Goal: Information Seeking & Learning: Learn about a topic

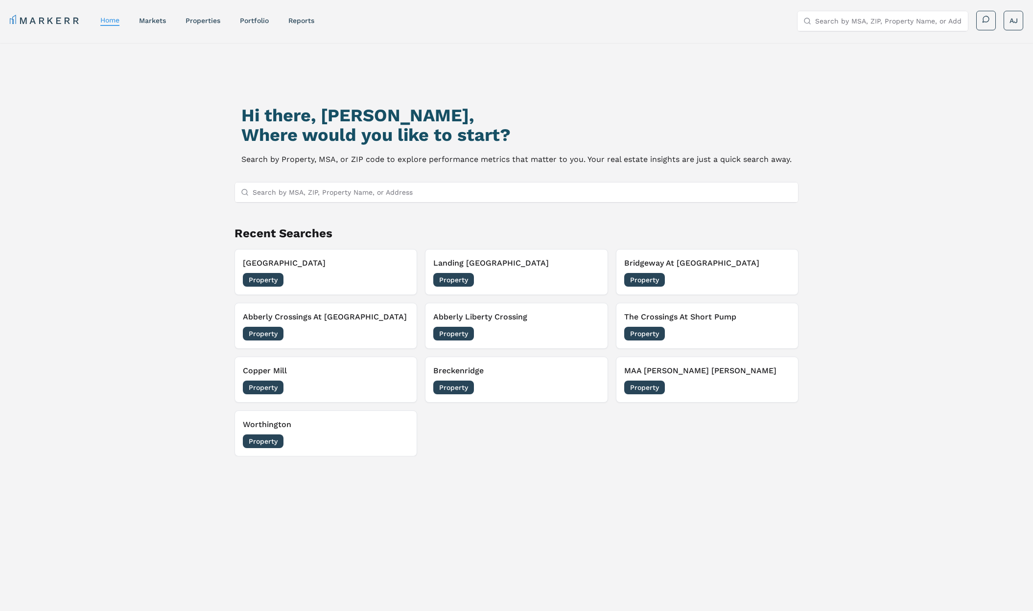
click at [352, 253] on button "Bell Southpark Property 09/15/2025" at bounding box center [325, 272] width 183 height 46
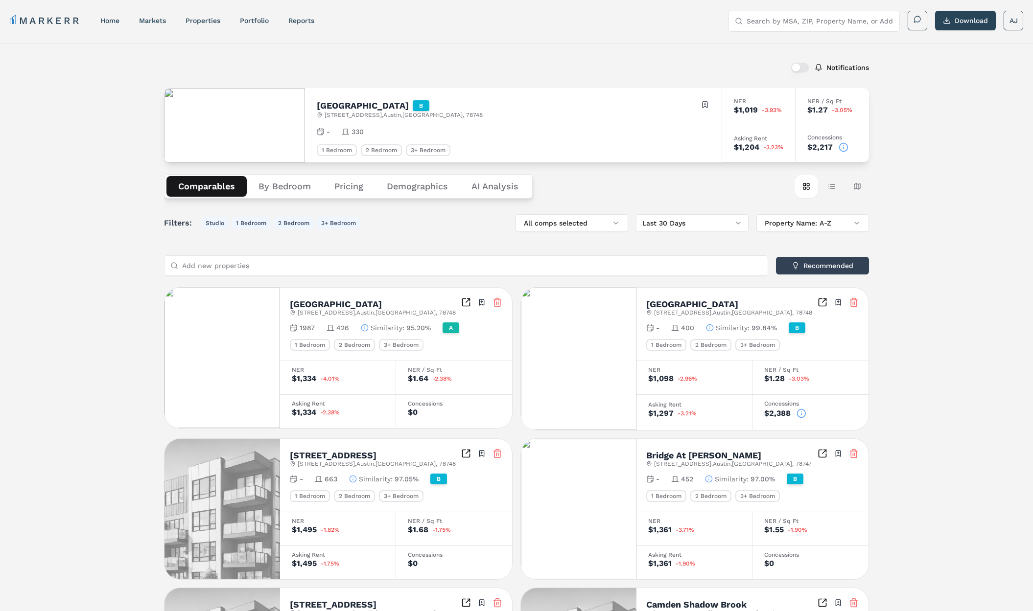
scroll to position [3, 0]
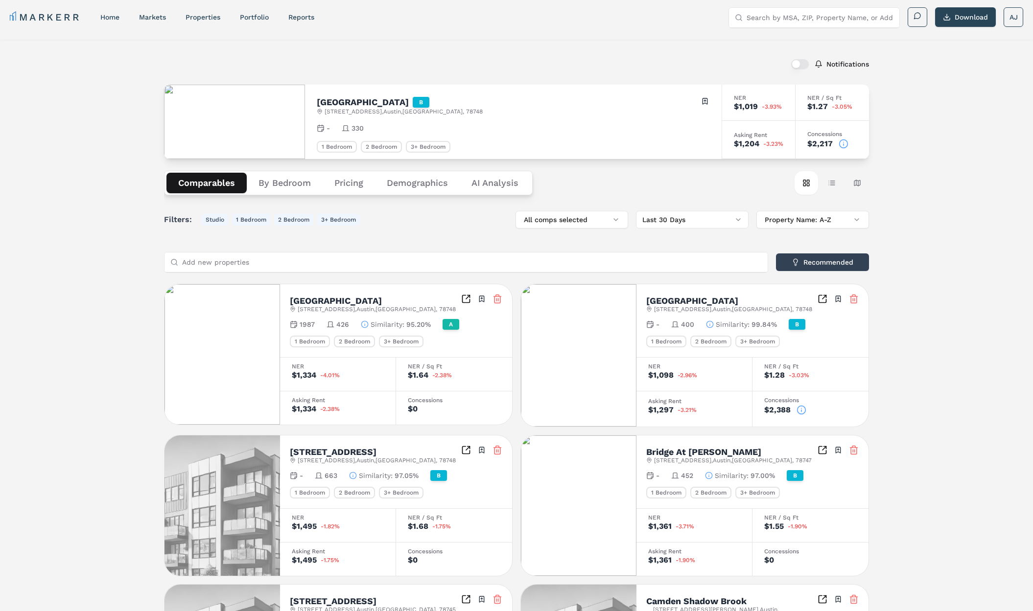
click at [279, 183] on button "By Bedroom" at bounding box center [285, 183] width 76 height 21
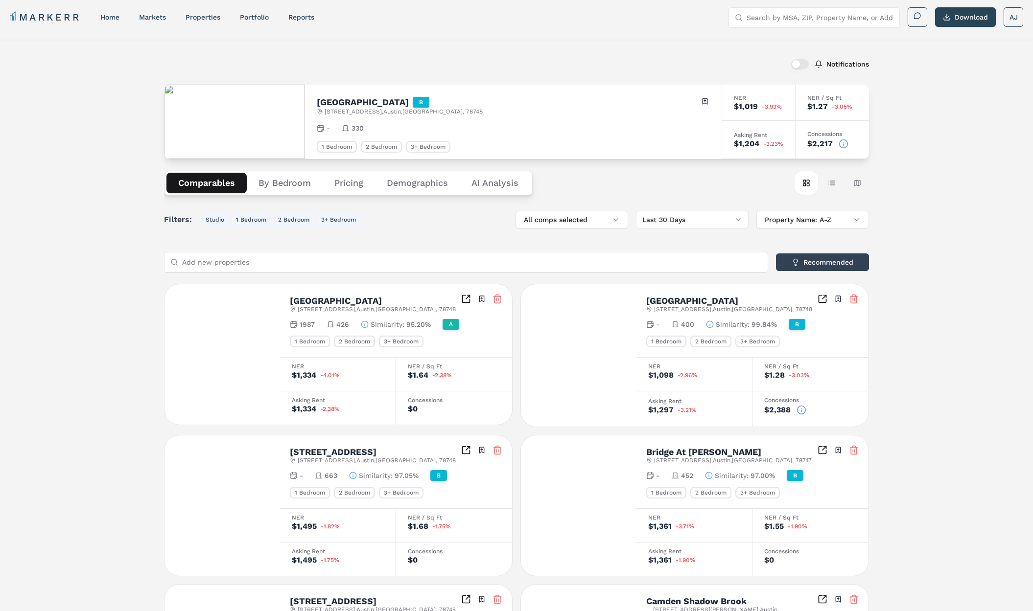
drag, startPoint x: 203, startPoint y: 179, endPoint x: 217, endPoint y: 179, distance: 14.2
click at [203, 179] on button "Comparables" at bounding box center [206, 183] width 80 height 21
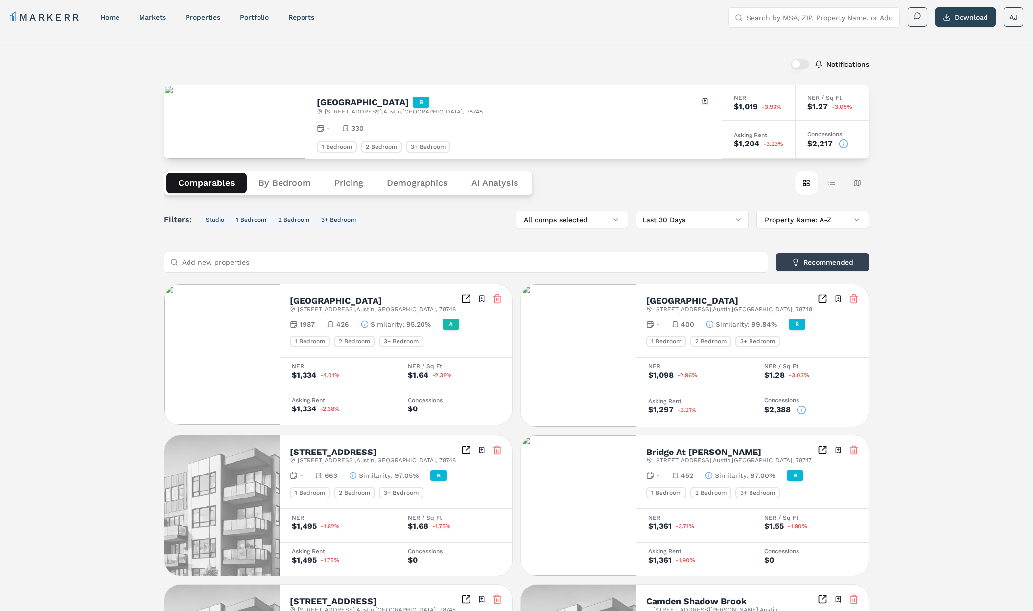
click at [285, 181] on button "By Bedroom" at bounding box center [285, 183] width 76 height 21
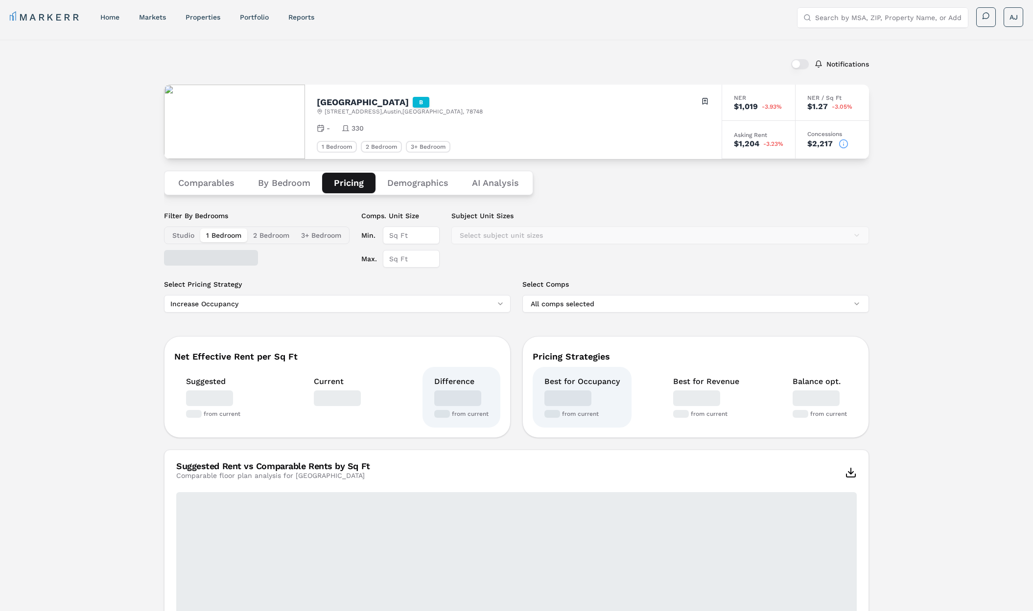
click at [356, 181] on button "Pricing" at bounding box center [348, 183] width 53 height 21
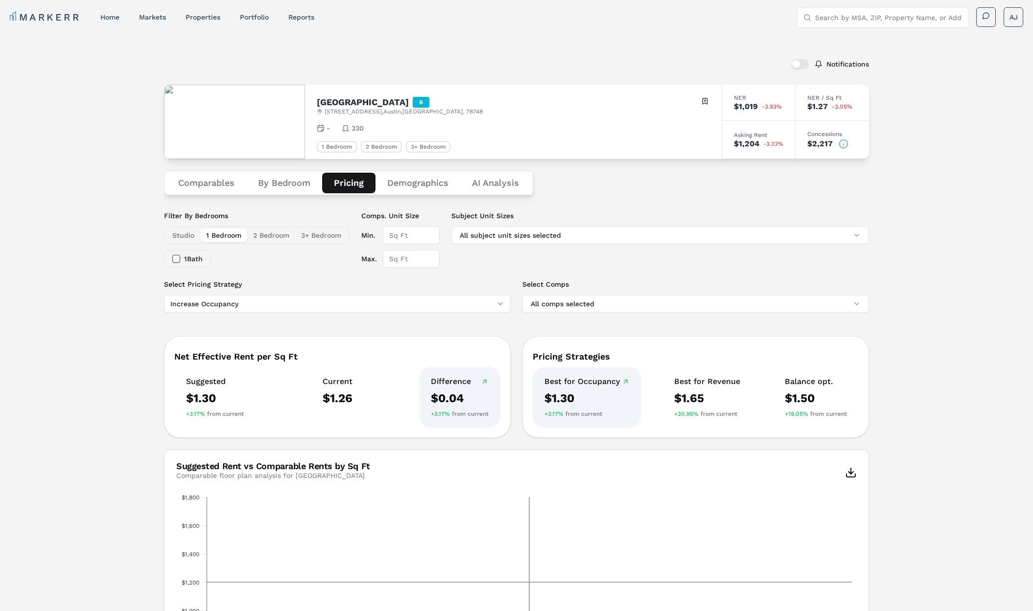
click at [281, 182] on button "By Bedroom" at bounding box center [284, 183] width 76 height 21
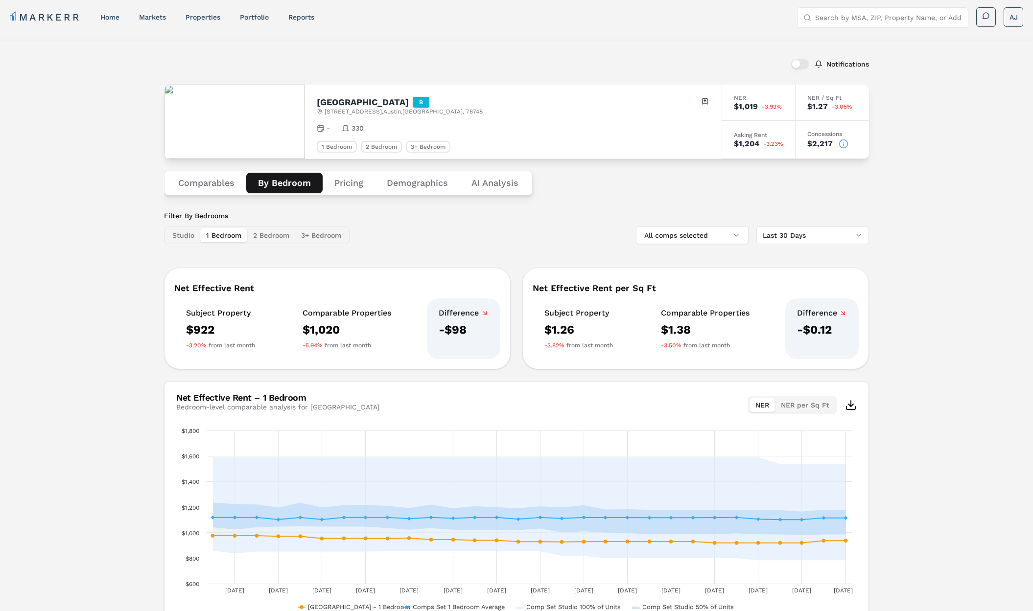
click at [843, 142] on icon at bounding box center [843, 142] width 0 height 0
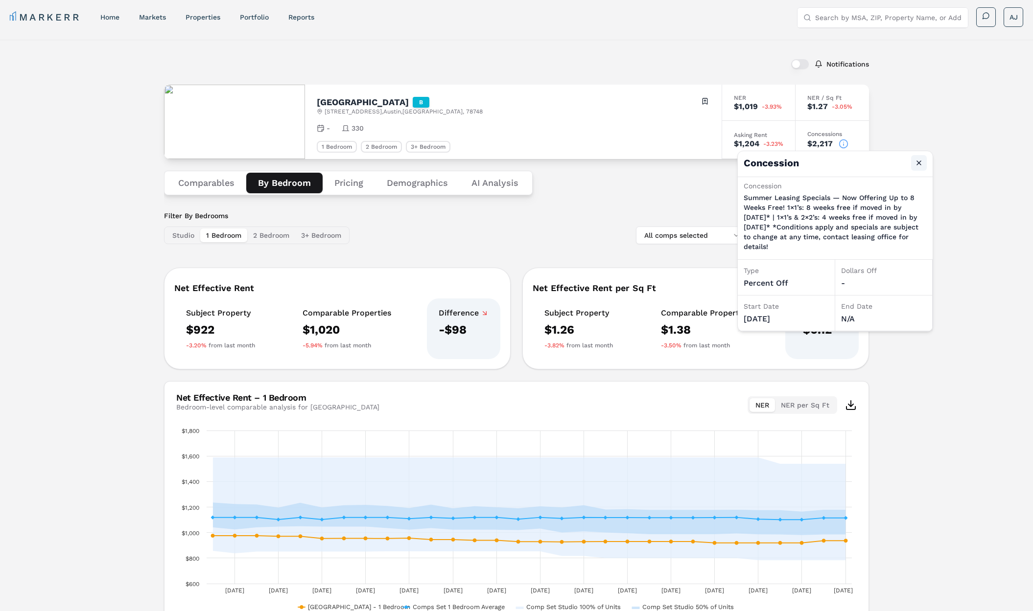
click at [914, 161] on button "Close" at bounding box center [919, 163] width 16 height 16
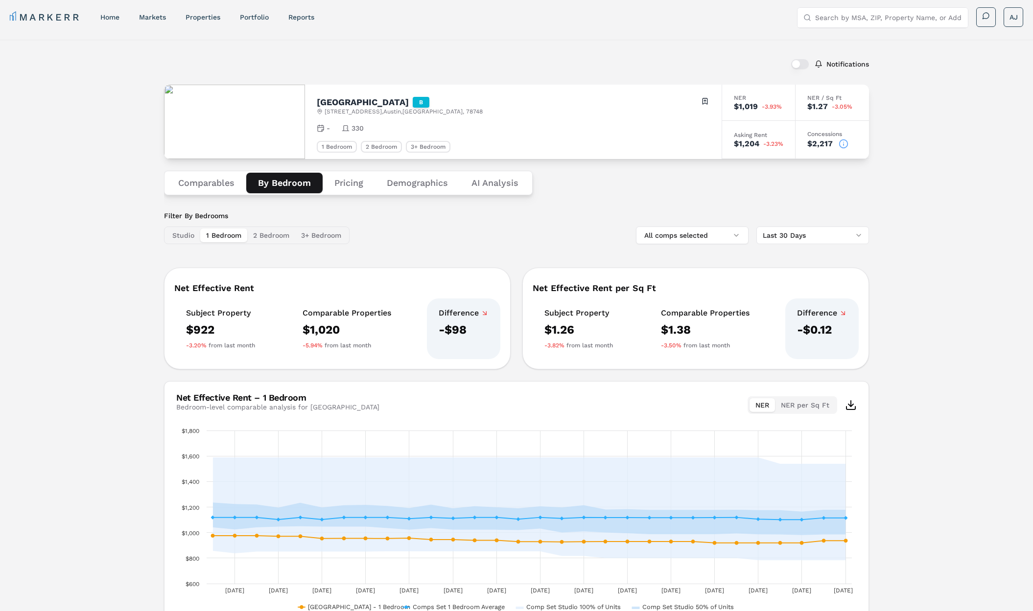
click at [510, 233] on div "Filter By Bedrooms Studio 1 Bedroom 2 Bedroom 3+ Bedroom All comps selected Las…" at bounding box center [516, 227] width 705 height 33
click at [289, 234] on button "2 Bedroom" at bounding box center [271, 236] width 48 height 14
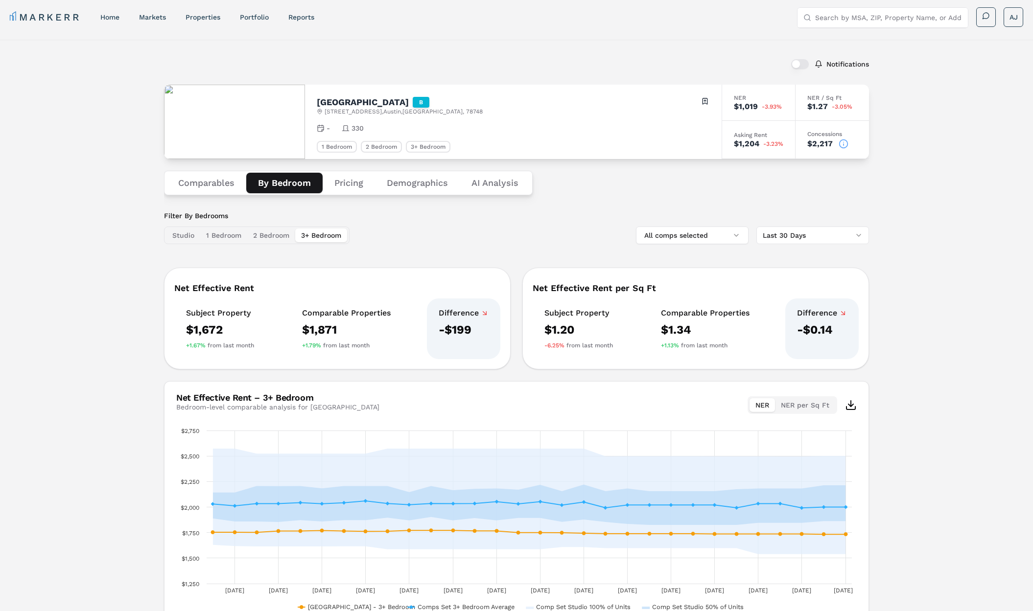
drag, startPoint x: 308, startPoint y: 230, endPoint x: 233, endPoint y: 237, distance: 75.7
click at [307, 230] on button "3+ Bedroom" at bounding box center [321, 236] width 52 height 14
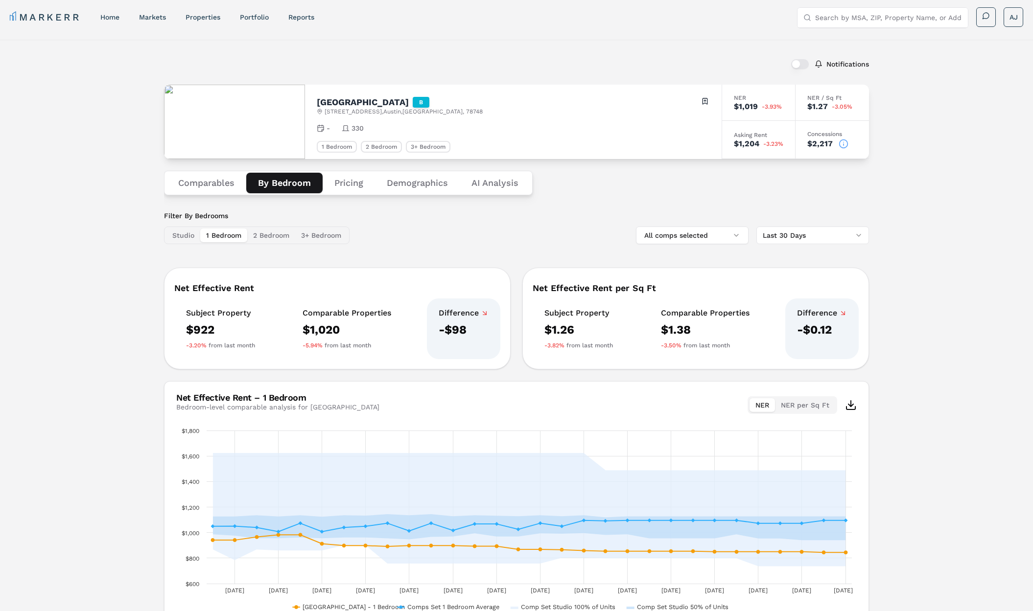
click at [215, 238] on button "1 Bedroom" at bounding box center [223, 236] width 47 height 14
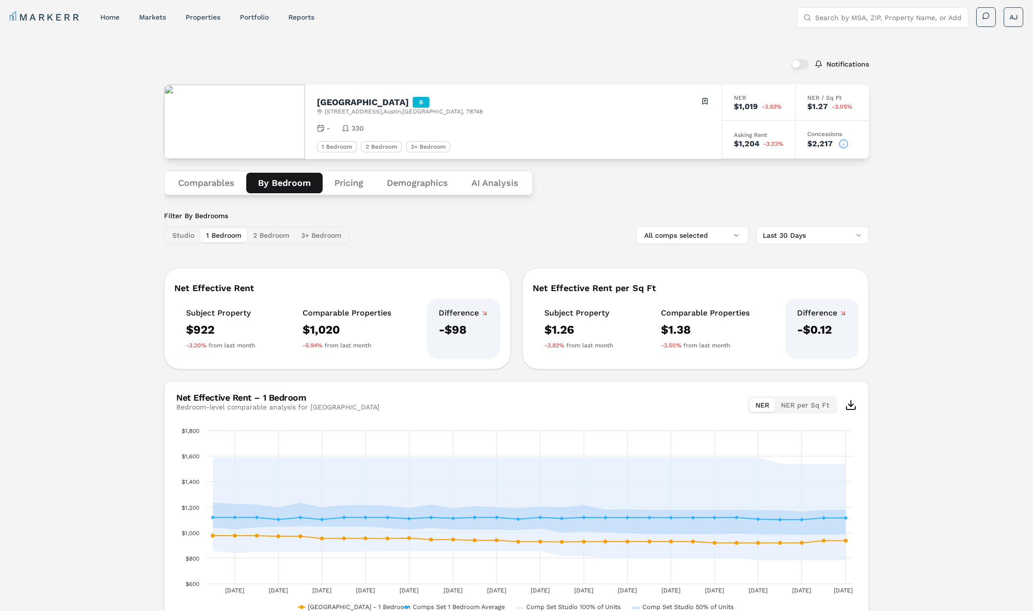
scroll to position [63, 0]
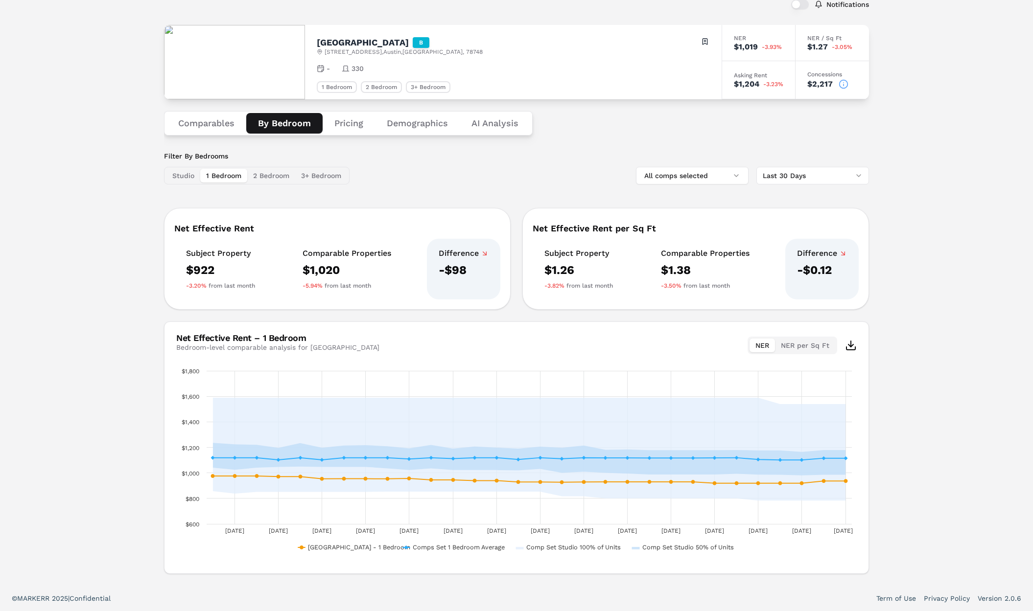
click at [802, 351] on button "NER per Sq Ft" at bounding box center [805, 346] width 60 height 14
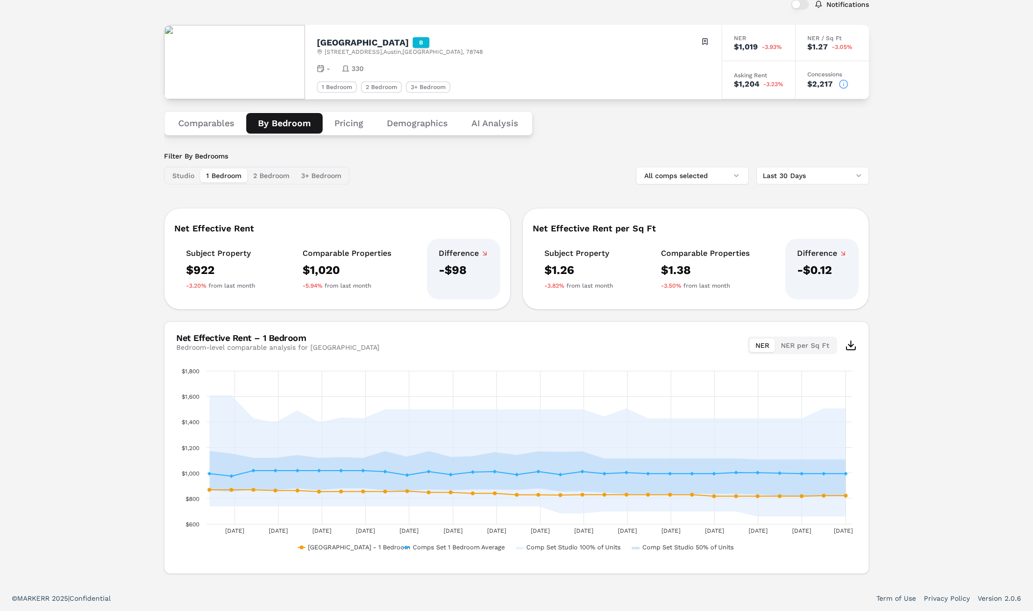
drag, startPoint x: 759, startPoint y: 347, endPoint x: 559, endPoint y: 252, distance: 220.5
click at [759, 347] on button "NER" at bounding box center [761, 346] width 25 height 14
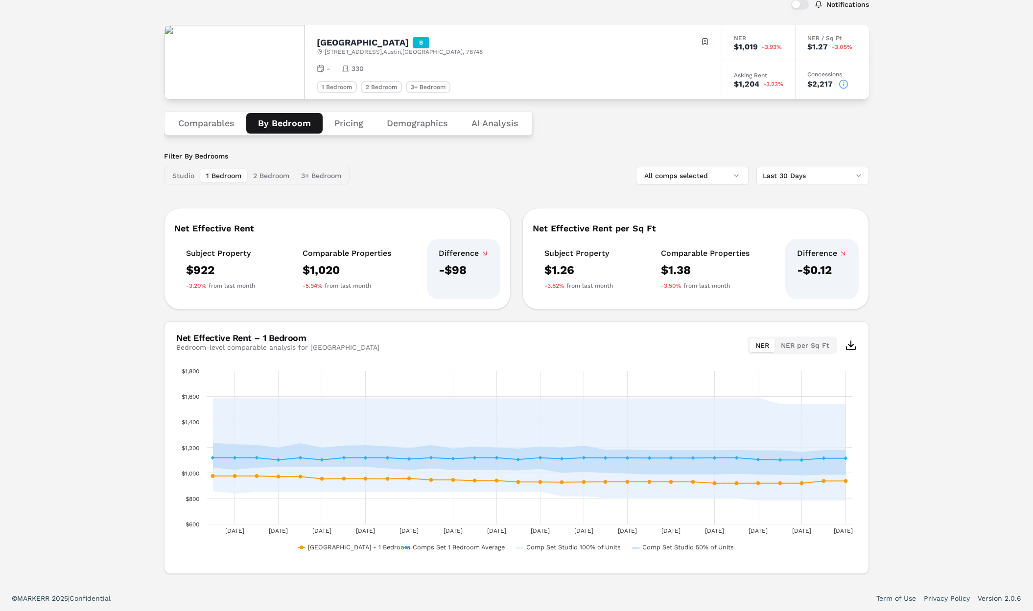
drag, startPoint x: 423, startPoint y: 156, endPoint x: 302, endPoint y: 158, distance: 120.9
click at [423, 156] on div "Filter By Bedrooms Studio 1 Bedroom 2 Bedroom 3+ Bedroom All comps selected Las…" at bounding box center [516, 167] width 705 height 33
drag, startPoint x: 289, startPoint y: 173, endPoint x: 326, endPoint y: 172, distance: 37.2
click at [292, 173] on button "2 Bedroom" at bounding box center [271, 176] width 48 height 14
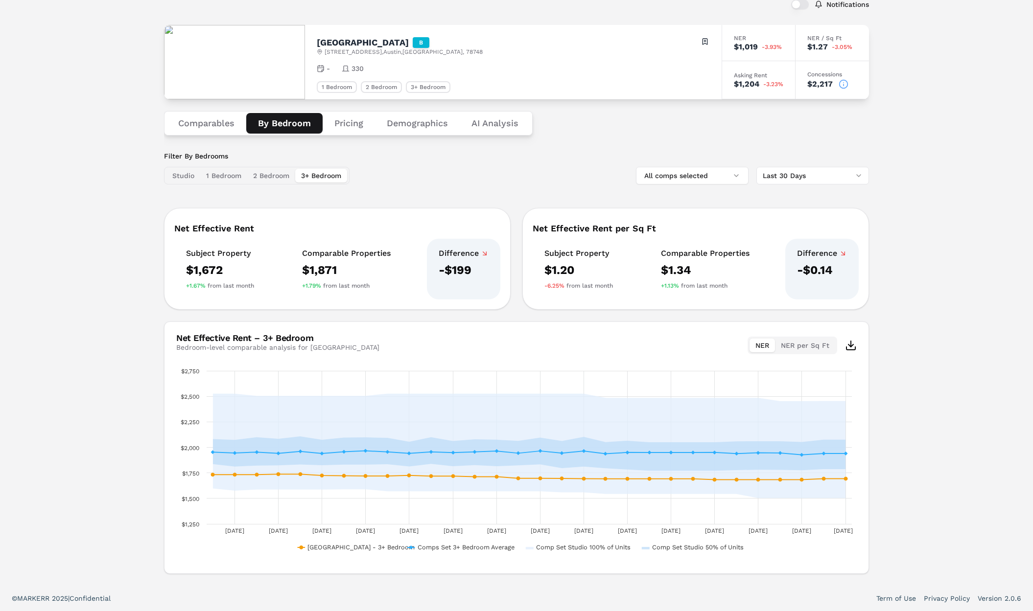
click at [326, 172] on button "3+ Bedroom" at bounding box center [321, 176] width 52 height 14
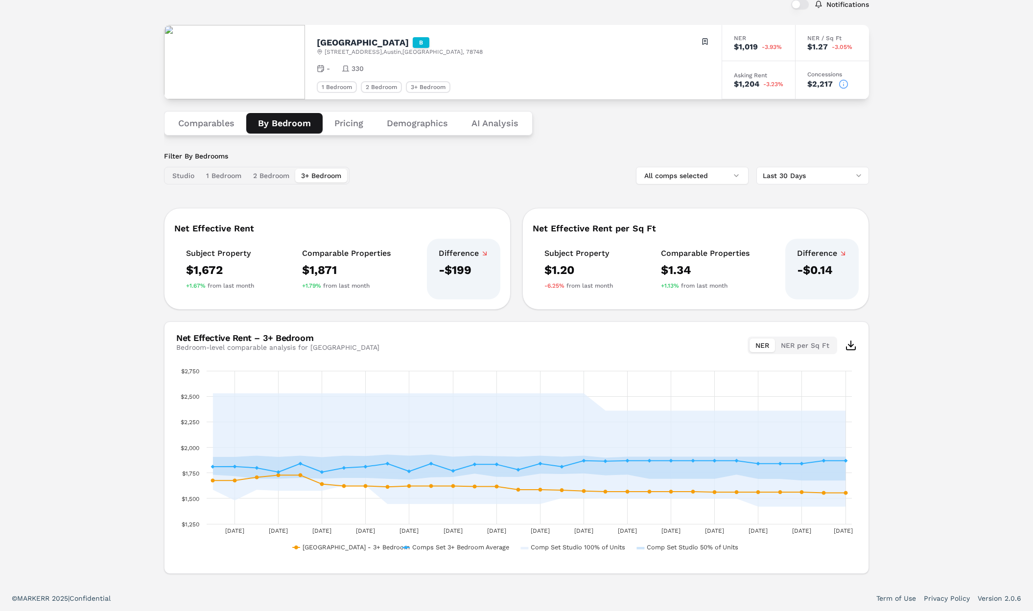
drag, startPoint x: 228, startPoint y: 175, endPoint x: 242, endPoint y: 177, distance: 13.8
click at [230, 176] on button "1 Bedroom" at bounding box center [223, 176] width 47 height 14
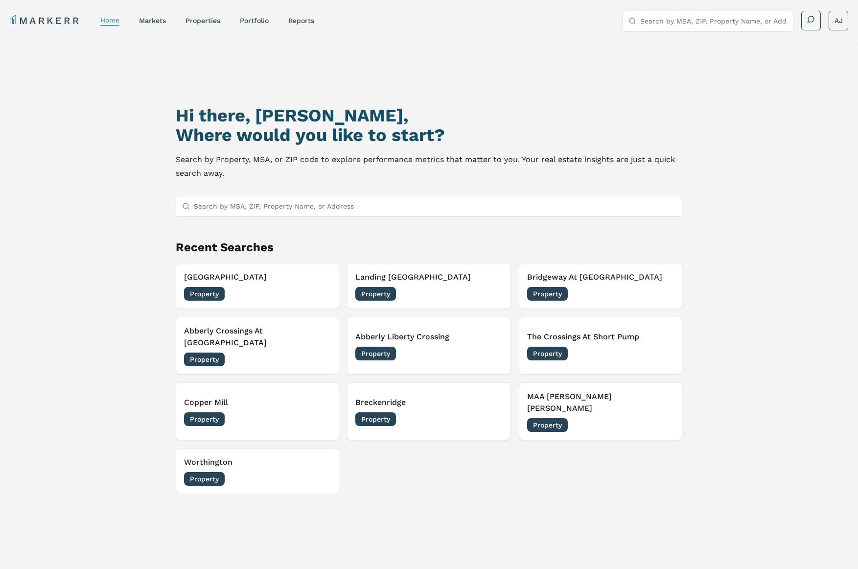
click at [141, 23] on link "markets" at bounding box center [152, 21] width 27 height 8
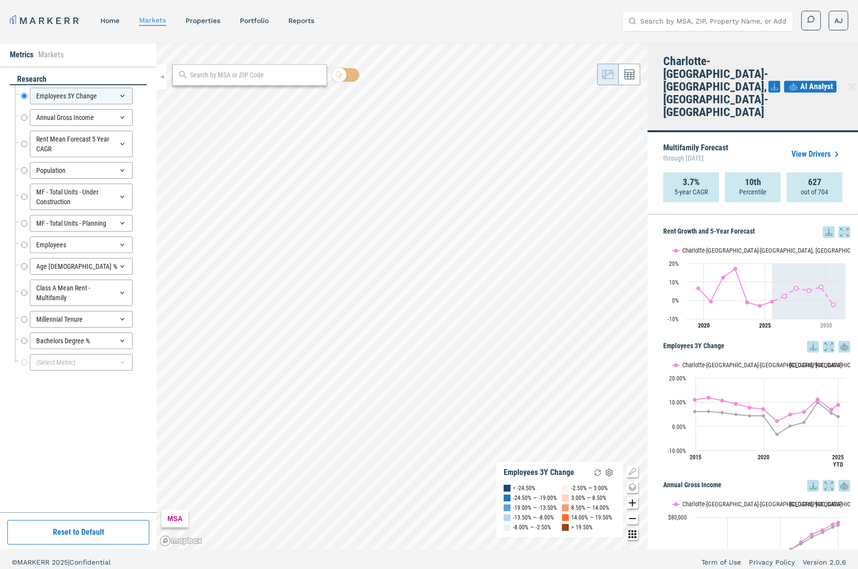
click at [802, 148] on link "View Drivers" at bounding box center [816, 154] width 51 height 12
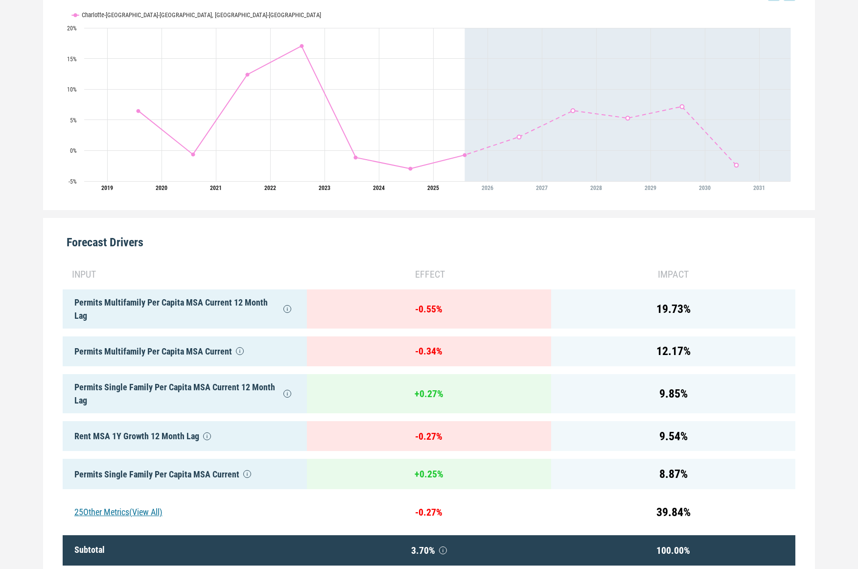
scroll to position [358, 0]
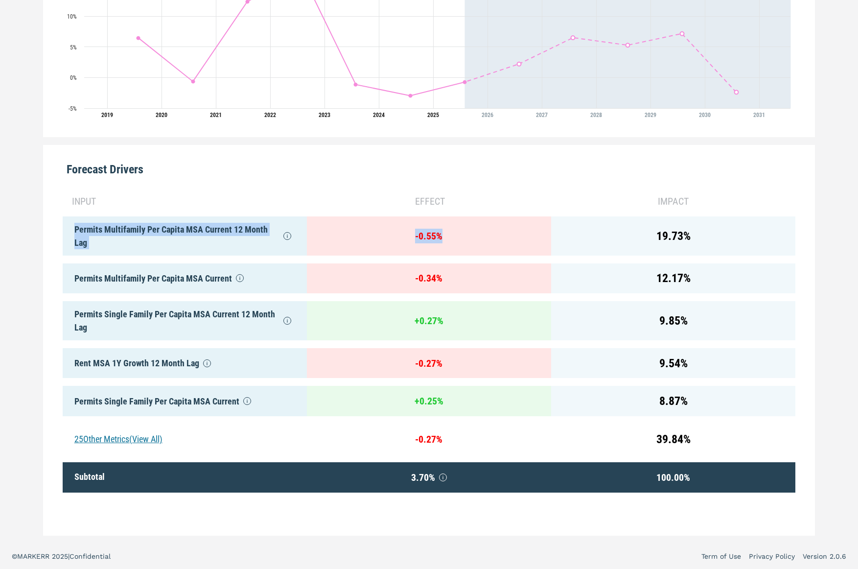
drag, startPoint x: 72, startPoint y: 223, endPoint x: 441, endPoint y: 242, distance: 369.1
click at [435, 243] on div "input effect impact Permits Multifamily Per Capita MSA Current 12 Month Lag - 0…" at bounding box center [429, 355] width 733 height 338
click at [491, 191] on div "input effect impact Permits Multifamily Per Capita MSA Current 12 Month Lag - 0…" at bounding box center [429, 355] width 733 height 338
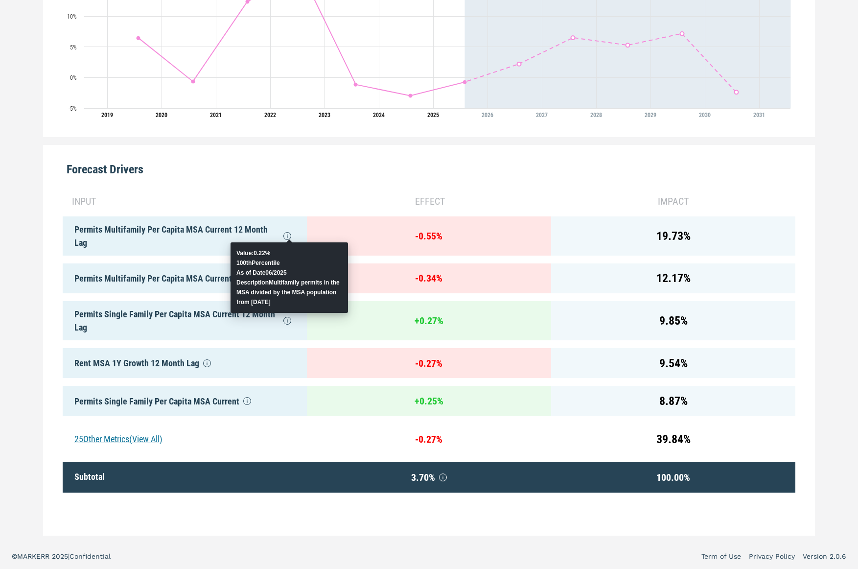
click at [285, 235] on icon at bounding box center [287, 236] width 8 height 8
click at [283, 237] on icon at bounding box center [287, 236] width 8 height 8
click at [291, 236] on icon at bounding box center [287, 236] width 8 height 8
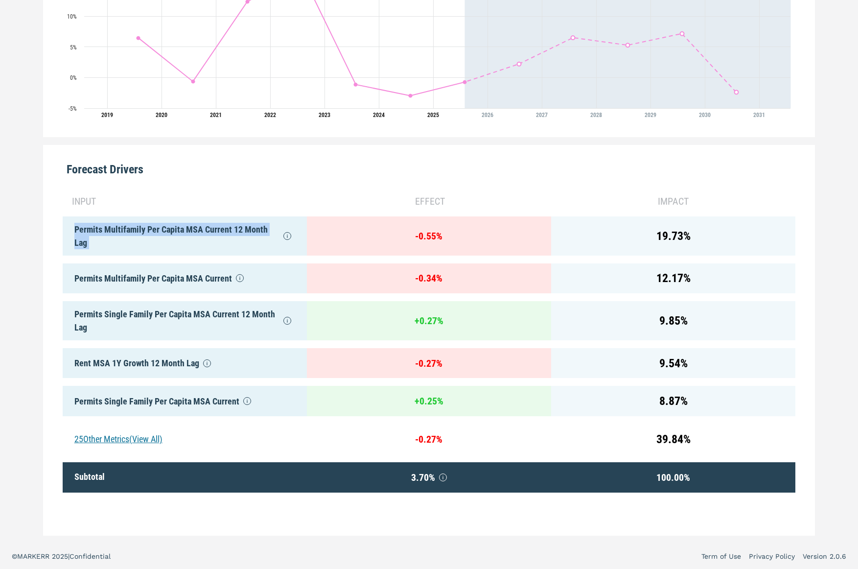
drag, startPoint x: 65, startPoint y: 231, endPoint x: 259, endPoint y: 249, distance: 195.7
click at [259, 249] on div "Permits Multifamily Per Capita MSA Current 12 Month Lag" at bounding box center [185, 235] width 244 height 39
click at [171, 243] on div "Permits Multifamily Per Capita MSA Current 12 Month Lag" at bounding box center [185, 235] width 244 height 39
drag, startPoint x: 171, startPoint y: 243, endPoint x: 84, endPoint y: 229, distance: 88.8
click at [80, 230] on div "Permits Multifamily Per Capita MSA Current 12 Month Lag" at bounding box center [185, 235] width 244 height 39
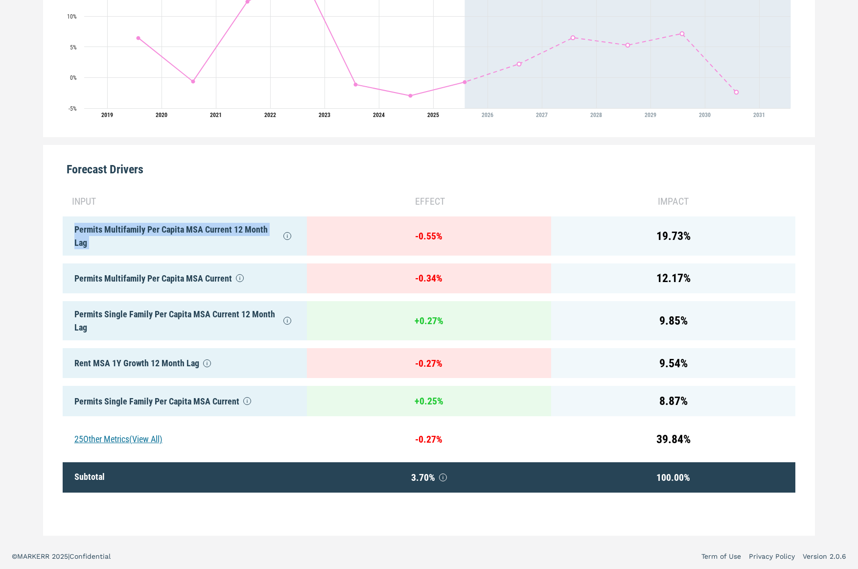
click at [167, 234] on div "Permits Multifamily Per Capita MSA Current 12 Month Lag" at bounding box center [185, 235] width 244 height 39
drag, startPoint x: 147, startPoint y: 233, endPoint x: 304, endPoint y: 302, distance: 171.9
click at [308, 297] on div "input effect impact Permits Multifamily Per Capita MSA Current 12 Month Lag - 0…" at bounding box center [429, 355] width 733 height 338
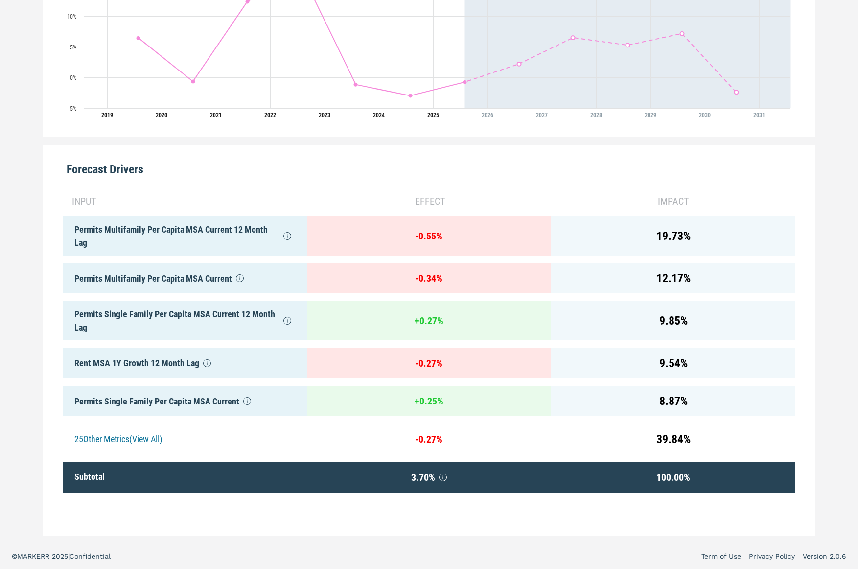
click at [188, 322] on div "Permits Single Family Per Capita MSA Current 12 Month Lag" at bounding box center [185, 320] width 244 height 39
click at [194, 313] on div "Permits Single Family Per Capita MSA Current 12 Month Lag" at bounding box center [185, 320] width 244 height 39
click at [127, 276] on div "Permits Multifamily Per Capita MSA Current" at bounding box center [185, 278] width 244 height 30
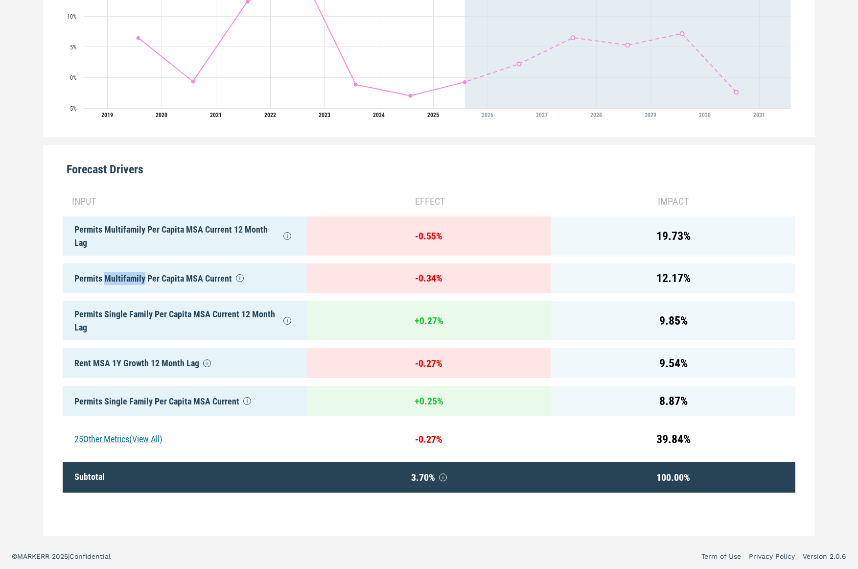
click at [127, 276] on div "Permits Multifamily Per Capita MSA Current" at bounding box center [185, 278] width 244 height 30
click at [156, 302] on div "Permits Single Family Per Capita MSA Current 12 Month Lag" at bounding box center [185, 320] width 244 height 39
drag, startPoint x: 475, startPoint y: 325, endPoint x: 377, endPoint y: 319, distance: 97.6
click at [377, 319] on div "+ 0.27 %" at bounding box center [429, 320] width 244 height 39
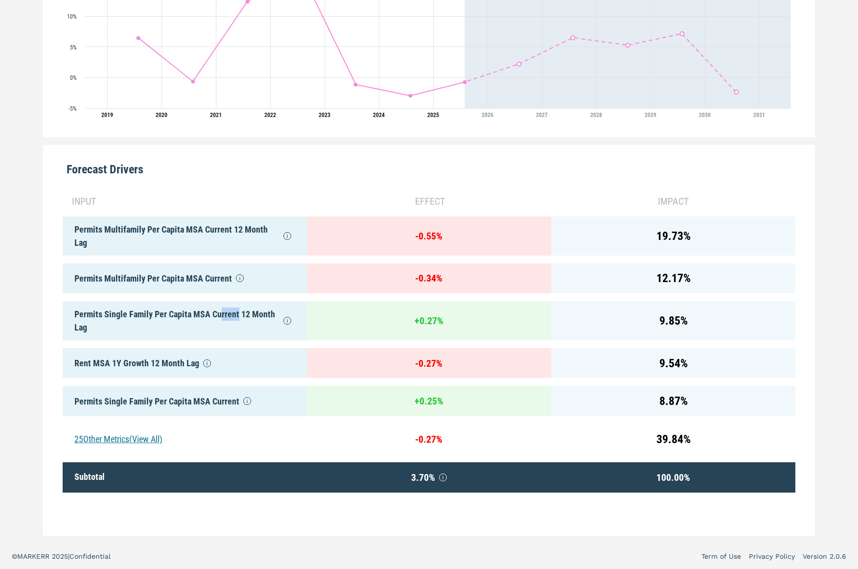
drag, startPoint x: 262, startPoint y: 313, endPoint x: 218, endPoint y: 317, distance: 44.3
click at [229, 318] on div "Permits Single Family Per Capita MSA Current 12 Month Lag" at bounding box center [185, 320] width 244 height 39
click at [146, 315] on div "Permits Single Family Per Capita MSA Current 12 Month Lag" at bounding box center [185, 320] width 244 height 39
drag, startPoint x: 146, startPoint y: 315, endPoint x: 177, endPoint y: 315, distance: 31.3
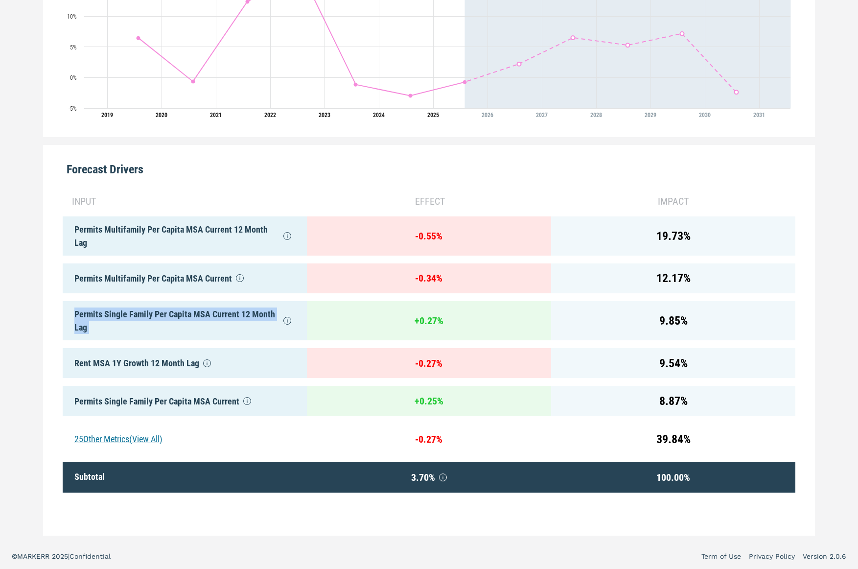
click at [146, 315] on div "Permits Single Family Per Capita MSA Current 12 Month Lag" at bounding box center [185, 320] width 244 height 39
click at [225, 317] on div "Permits Single Family Per Capita MSA Current 12 Month Lag" at bounding box center [185, 320] width 244 height 39
click at [136, 438] on div "25 Other Metrics (View All)" at bounding box center [185, 439] width 244 height 30
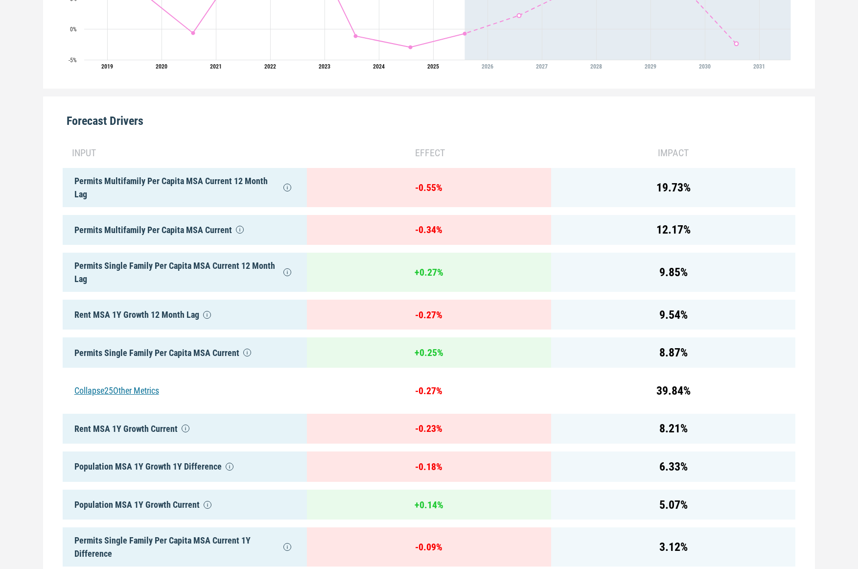
scroll to position [420, 0]
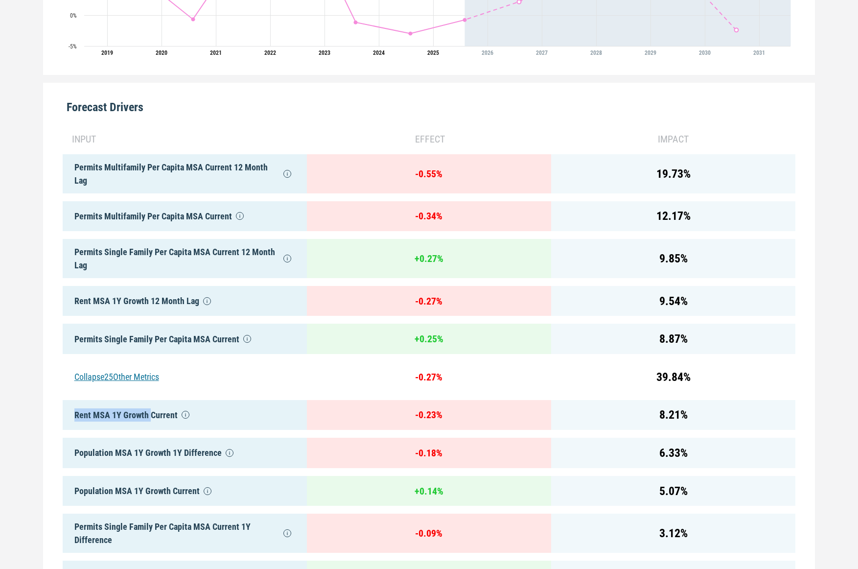
drag, startPoint x: 67, startPoint y: 411, endPoint x: 150, endPoint y: 415, distance: 82.8
click at [149, 415] on div "Rent MSA 1Y Growth Current" at bounding box center [185, 415] width 244 height 30
click at [119, 451] on div "Population MSA 1Y Growth 1Y Difference" at bounding box center [185, 453] width 244 height 30
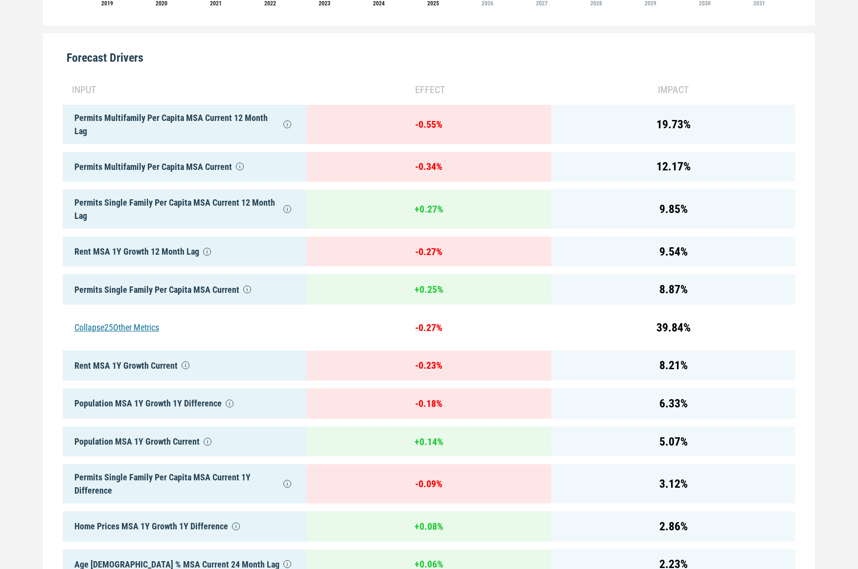
scroll to position [472, 0]
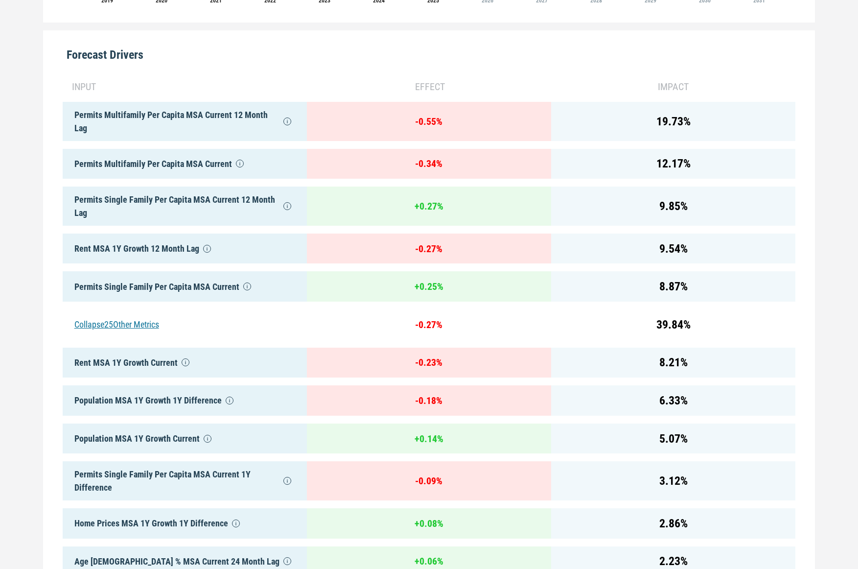
click at [696, 126] on div "19.73 %" at bounding box center [673, 121] width 244 height 39
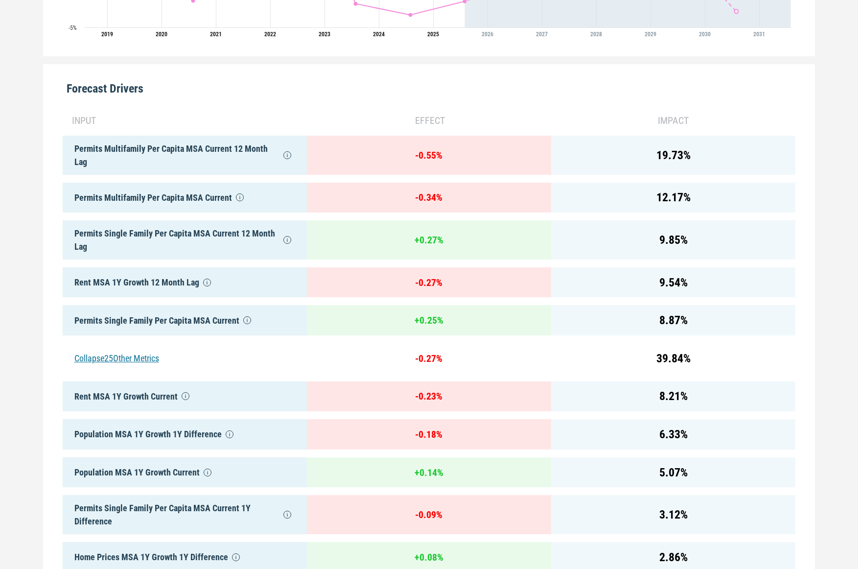
scroll to position [437, 0]
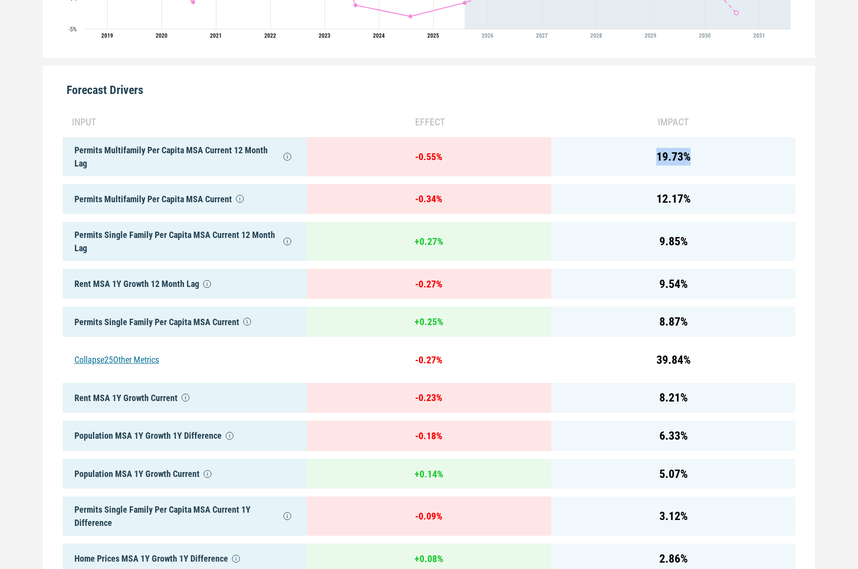
drag, startPoint x: 656, startPoint y: 153, endPoint x: 720, endPoint y: 159, distance: 63.9
click at [720, 159] on div "19.73 %" at bounding box center [673, 156] width 244 height 39
drag, startPoint x: 406, startPoint y: 154, endPoint x: 418, endPoint y: 156, distance: 11.4
click at [406, 154] on div "- 0.55 %" at bounding box center [429, 156] width 244 height 39
click at [495, 156] on div "- 0.55 %" at bounding box center [429, 156] width 244 height 39
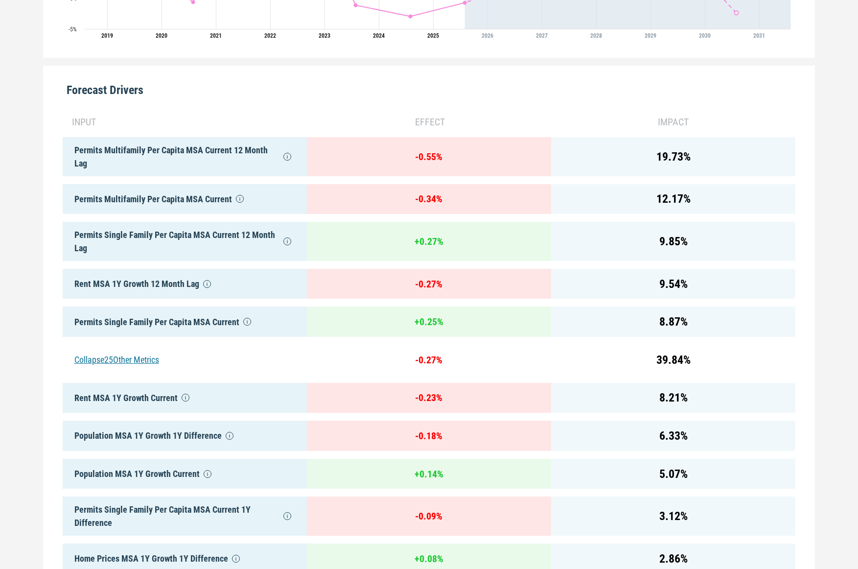
click at [457, 202] on div "- 0.34 %" at bounding box center [429, 199] width 244 height 30
click at [424, 160] on div "- 0.55 %" at bounding box center [429, 156] width 244 height 39
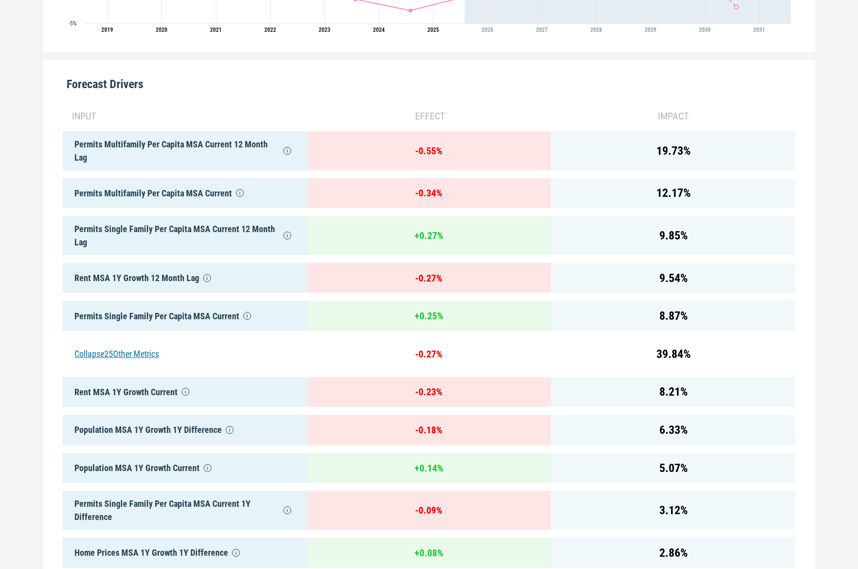
scroll to position [374, 0]
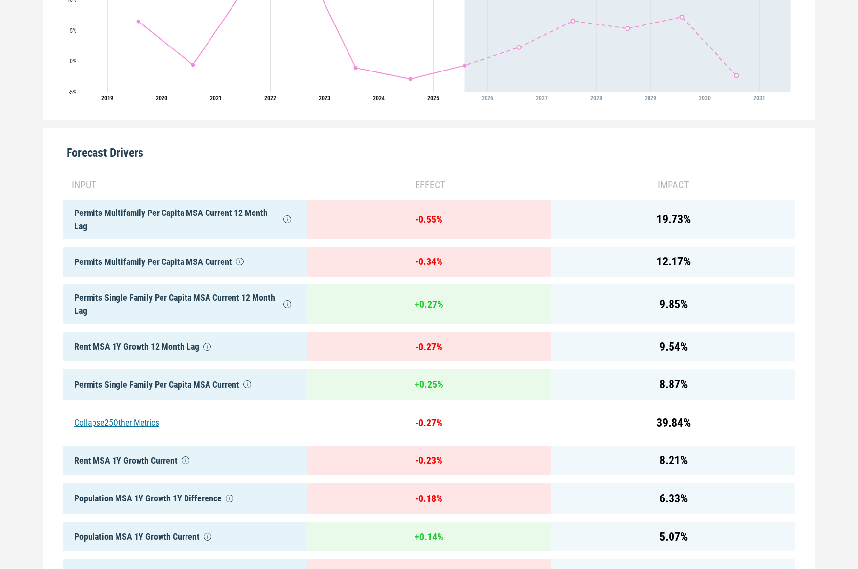
click at [93, 213] on div "Permits Multifamily Per Capita MSA Current 12 Month Lag" at bounding box center [185, 219] width 244 height 39
click at [209, 220] on div "Permits Multifamily Per Capita MSA Current 12 Month Lag" at bounding box center [185, 219] width 244 height 39
drag, startPoint x: 71, startPoint y: 212, endPoint x: 207, endPoint y: 235, distance: 138.1
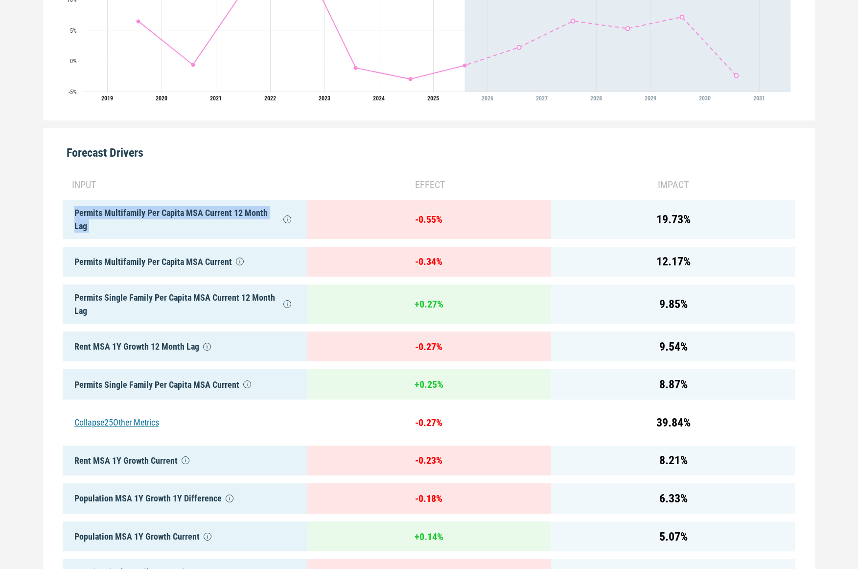
click at [207, 235] on div "Permits Multifamily Per Capita MSA Current 12 Month Lag" at bounding box center [185, 219] width 244 height 39
drag, startPoint x: 96, startPoint y: 213, endPoint x: 67, endPoint y: 212, distance: 29.9
click at [96, 213] on div "Permits Multifamily Per Capita MSA Current 12 Month Lag" at bounding box center [185, 219] width 244 height 39
click at [68, 211] on div "Permits Multifamily Per Capita MSA Current 12 Month Lag" at bounding box center [185, 219] width 244 height 39
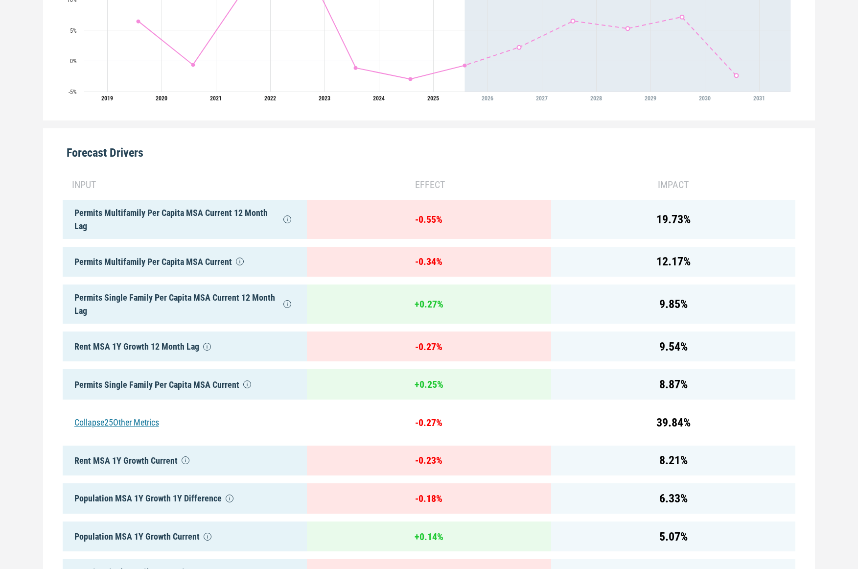
click at [87, 210] on div "Permits Multifamily Per Capita MSA Current 12 Month Lag" at bounding box center [185, 219] width 244 height 39
drag, startPoint x: 87, startPoint y: 210, endPoint x: 110, endPoint y: 211, distance: 23.0
click at [88, 210] on div "Permits Multifamily Per Capita MSA Current 12 Month Lag" at bounding box center [185, 219] width 244 height 39
click at [126, 211] on div "Permits Multifamily Per Capita MSA Current 12 Month Lag" at bounding box center [185, 219] width 244 height 39
click at [174, 211] on div "Permits Multifamily Per Capita MSA Current 12 Month Lag" at bounding box center [185, 219] width 244 height 39
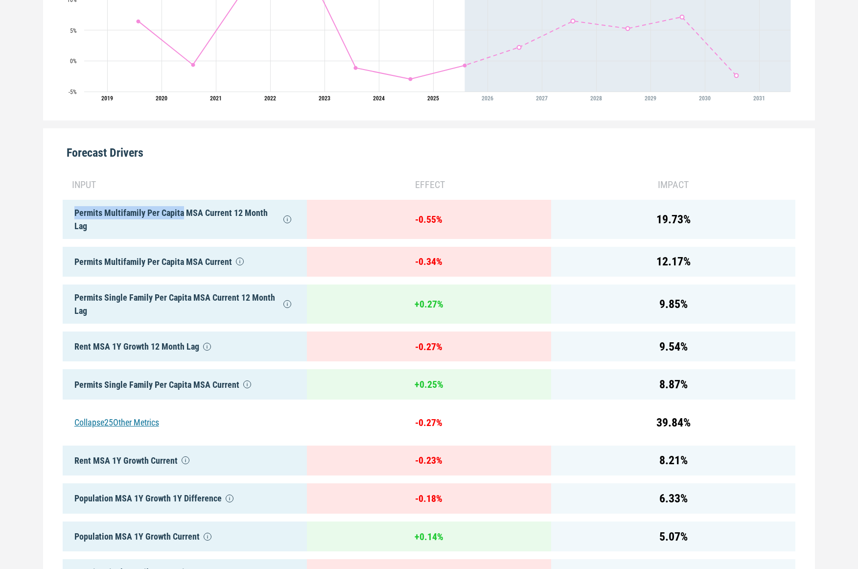
copy div "Permits Multifamily Per Capita"
click at [166, 236] on div "Permits Multifamily Per Capita MSA Current 12 Month Lag" at bounding box center [185, 219] width 244 height 39
drag, startPoint x: 426, startPoint y: 217, endPoint x: 467, endPoint y: 222, distance: 41.4
click at [467, 222] on div "- 0.55 %" at bounding box center [429, 219] width 244 height 39
drag, startPoint x: 412, startPoint y: 256, endPoint x: 371, endPoint y: 256, distance: 41.6
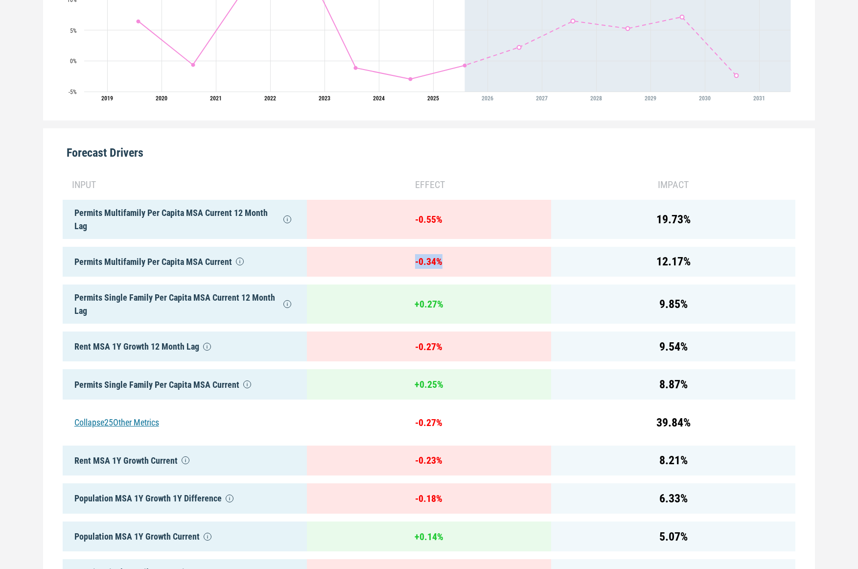
click at [365, 254] on div "- 0.34 %" at bounding box center [429, 262] width 244 height 30
click at [157, 218] on div "Permits Multifamily Per Capita MSA Current 12 Month Lag" at bounding box center [185, 219] width 244 height 39
click at [77, 297] on div "Permits Single Family Per Capita MSA Current 12 Month Lag" at bounding box center [185, 303] width 244 height 39
click at [77, 296] on div "Permits Single Family Per Capita MSA Current 12 Month Lag" at bounding box center [185, 303] width 244 height 39
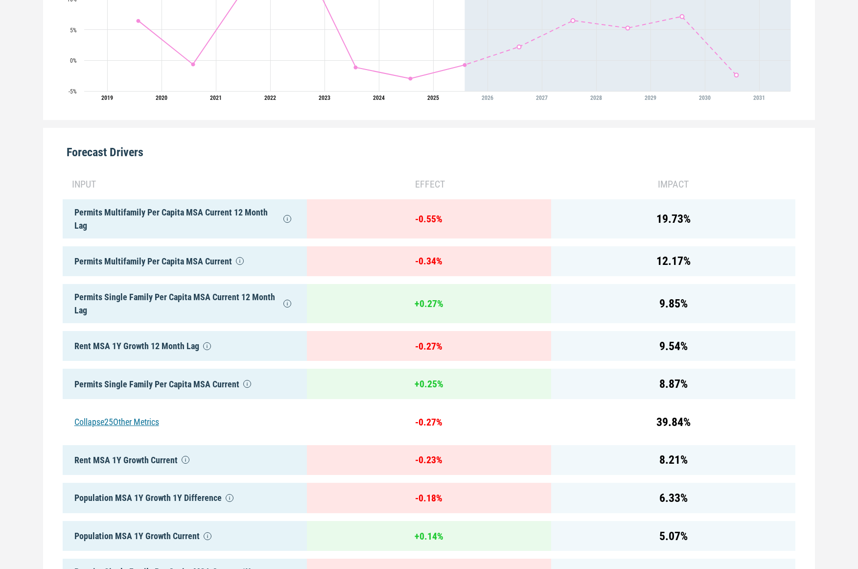
click at [88, 345] on div "Rent MSA 1Y Growth 12 Month Lag" at bounding box center [185, 346] width 244 height 30
click at [138, 347] on div "Rent MSA 1Y Growth 12 Month Lag" at bounding box center [185, 346] width 244 height 30
copy div "Rent MSA 1Y Growth"
click at [139, 331] on div "Rent MSA 1Y Growth 12 Month Lag" at bounding box center [185, 346] width 244 height 30
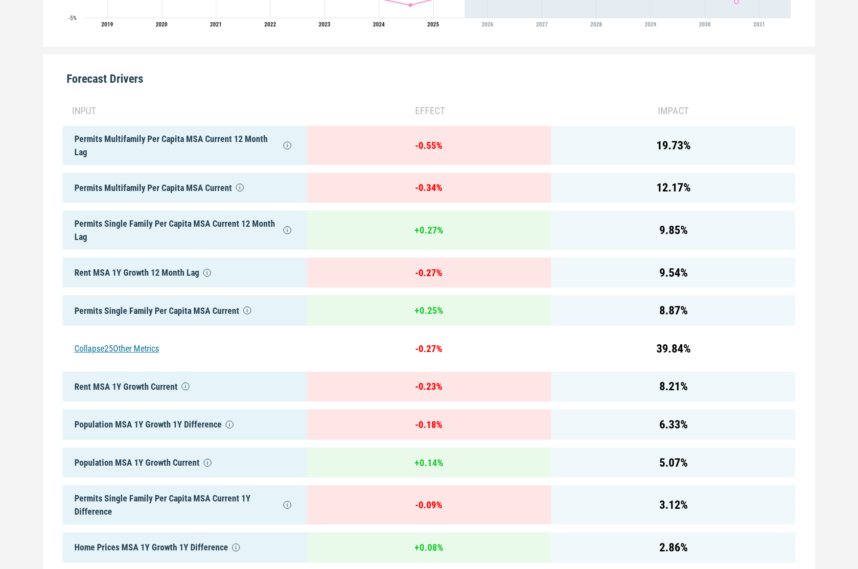
scroll to position [458, 0]
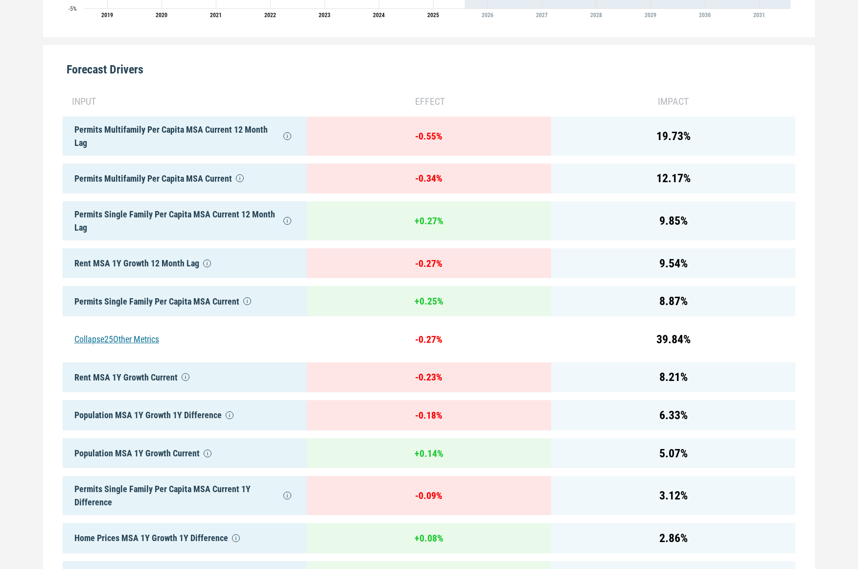
click at [103, 419] on div "Population MSA 1Y Growth 1Y Difference" at bounding box center [185, 415] width 244 height 30
drag, startPoint x: 103, startPoint y: 419, endPoint x: 133, endPoint y: 416, distance: 29.5
click at [104, 419] on div "Population MSA 1Y Growth 1Y Difference" at bounding box center [185, 415] width 244 height 30
click at [133, 416] on div "Population MSA 1Y Growth 1Y Difference" at bounding box center [185, 415] width 244 height 30
click at [96, 414] on div "Population MSA 1Y Growth 1Y Difference" at bounding box center [185, 415] width 244 height 30
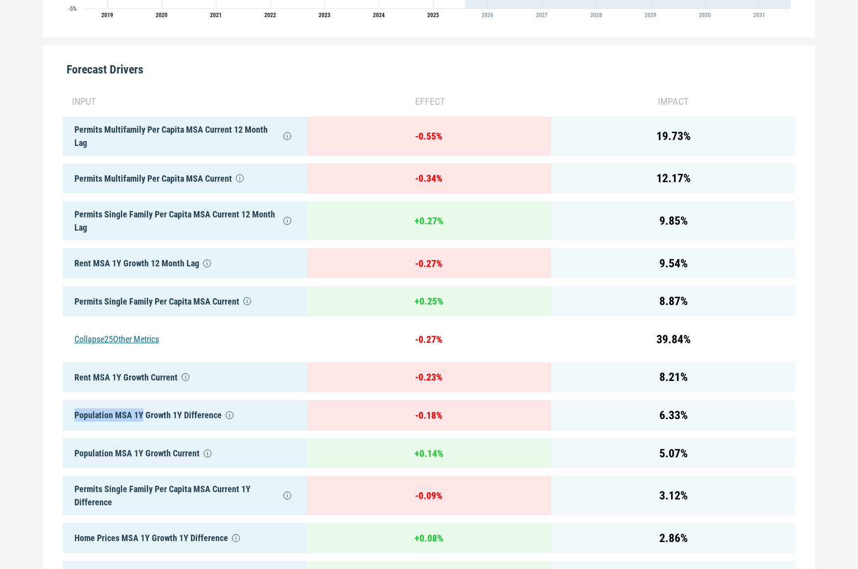
click at [131, 412] on div "Population MSA 1Y Growth 1Y Difference" at bounding box center [185, 415] width 244 height 30
drag, startPoint x: 140, startPoint y: 414, endPoint x: 107, endPoint y: 428, distance: 36.6
click at [73, 416] on div "Population MSA 1Y Growth 1Y Difference" at bounding box center [185, 415] width 244 height 30
drag, startPoint x: 248, startPoint y: 489, endPoint x: 64, endPoint y: 484, distance: 184.1
click at [64, 484] on div "Permits Single Family Per Capita MSA Current 1Y Difference" at bounding box center [185, 495] width 244 height 39
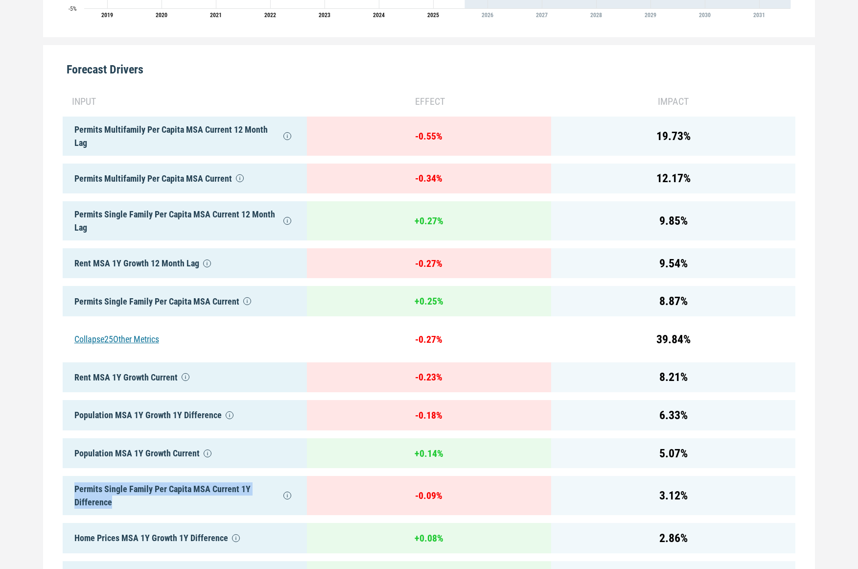
drag, startPoint x: 135, startPoint y: 506, endPoint x: 132, endPoint y: 486, distance: 20.7
click at [78, 488] on div "Permits Single Family Per Capita MSA Current 1Y Difference" at bounding box center [185, 495] width 244 height 39
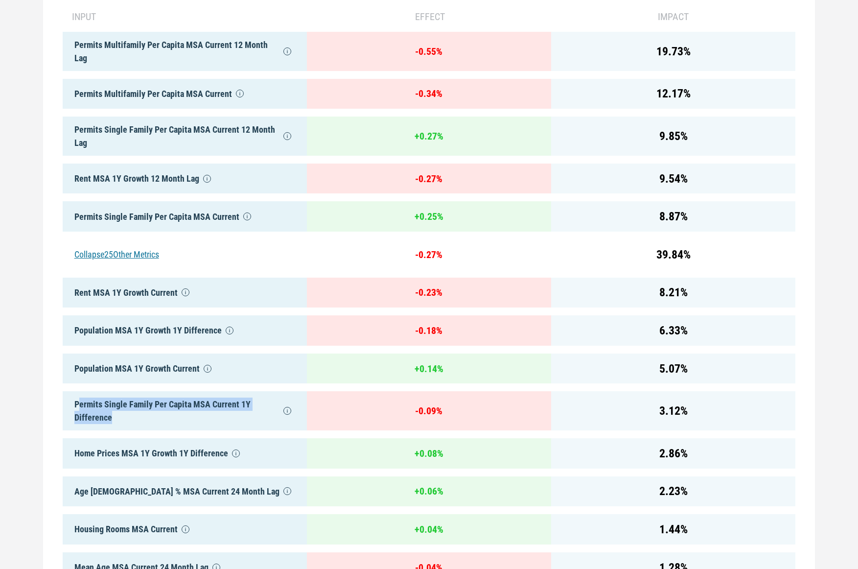
scroll to position [546, 0]
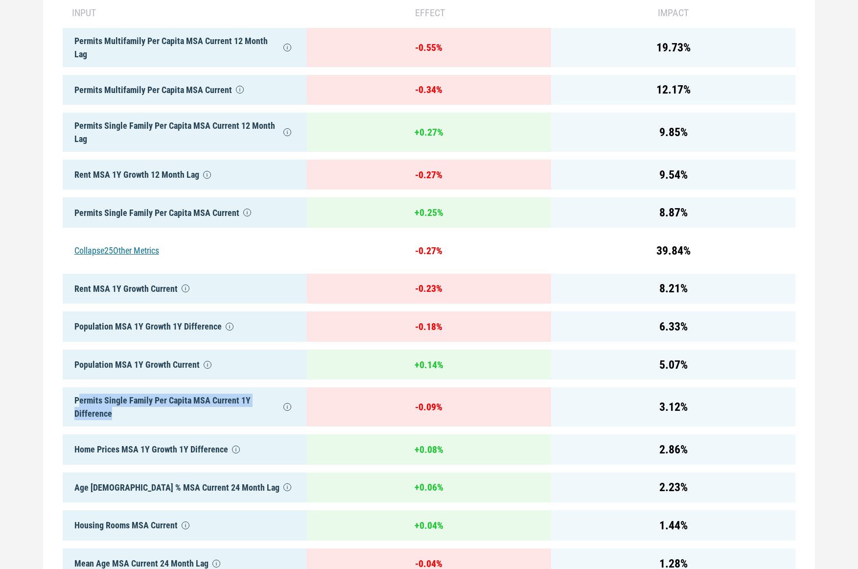
click at [85, 400] on div "Permits Single Family Per Capita MSA Current 1Y Difference" at bounding box center [185, 406] width 244 height 39
drag, startPoint x: 85, startPoint y: 400, endPoint x: 136, endPoint y: 400, distance: 50.9
click at [86, 400] on div "Permits Single Family Per Capita MSA Current 1Y Difference" at bounding box center [185, 406] width 244 height 39
click at [190, 401] on div "Permits Single Family Per Capita MSA Current 1Y Difference" at bounding box center [185, 406] width 244 height 39
click at [212, 401] on div "Permits Single Family Per Capita MSA Current 1Y Difference" at bounding box center [185, 406] width 244 height 39
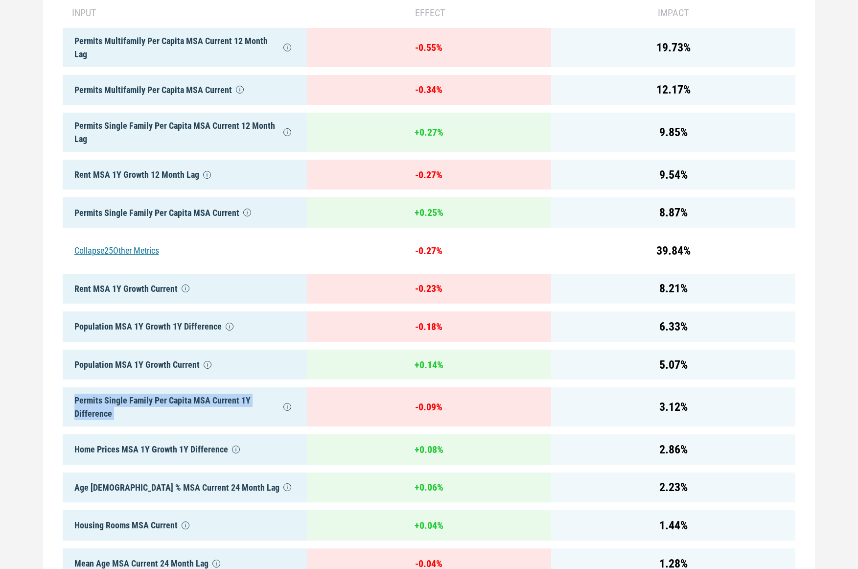
click at [199, 414] on div "Permits Single Family Per Capita MSA Current 1Y Difference" at bounding box center [185, 406] width 244 height 39
click at [153, 402] on div "Permits Single Family Per Capita MSA Current 1Y Difference" at bounding box center [185, 406] width 244 height 39
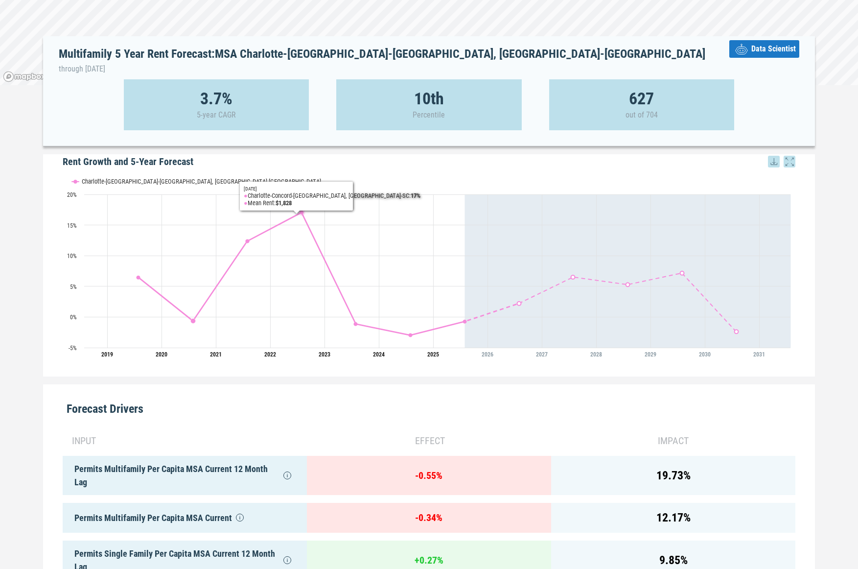
scroll to position [115, 0]
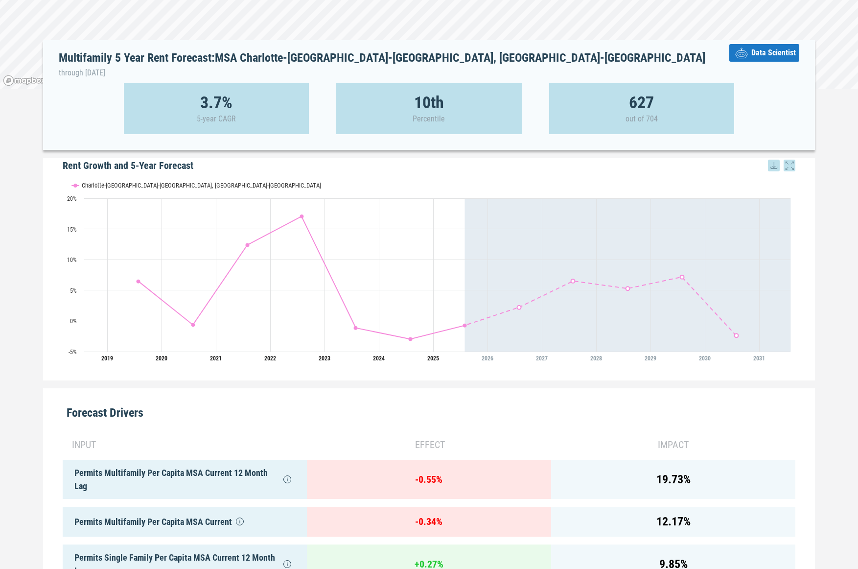
click at [110, 159] on h5 "Rent Growth and 5-Year Forecast" at bounding box center [429, 165] width 733 height 15
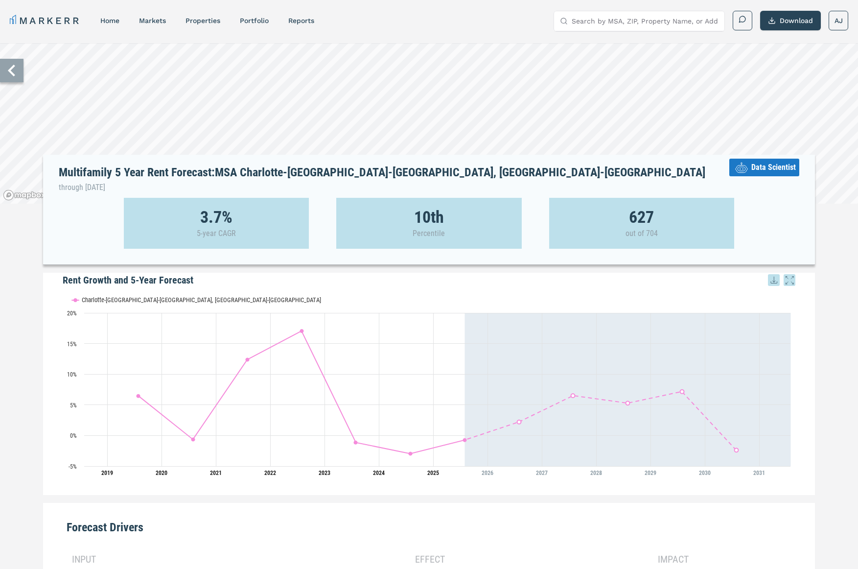
scroll to position [3, 0]
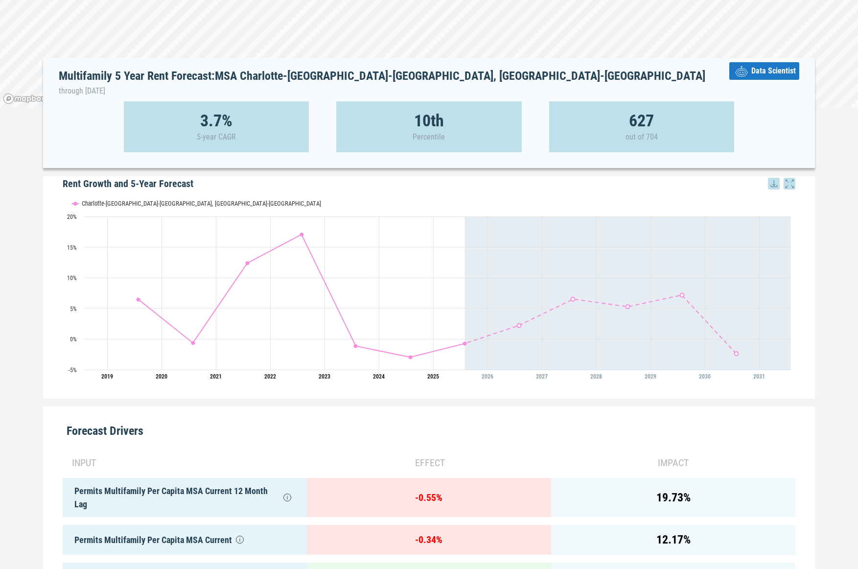
scroll to position [97, 0]
click at [53, 159] on div "Multifamily 5 Year Rent Forecast: MSA Charlotte-Concord-Gastonia, NC-SC through…" at bounding box center [429, 112] width 772 height 110
click at [234, 412] on div "Forecast Drivers" at bounding box center [429, 425] width 733 height 41
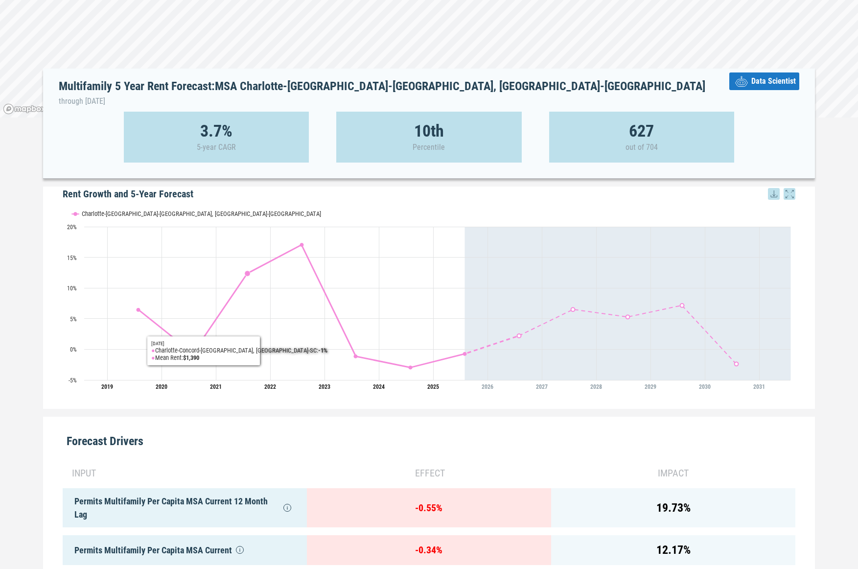
scroll to position [97, 0]
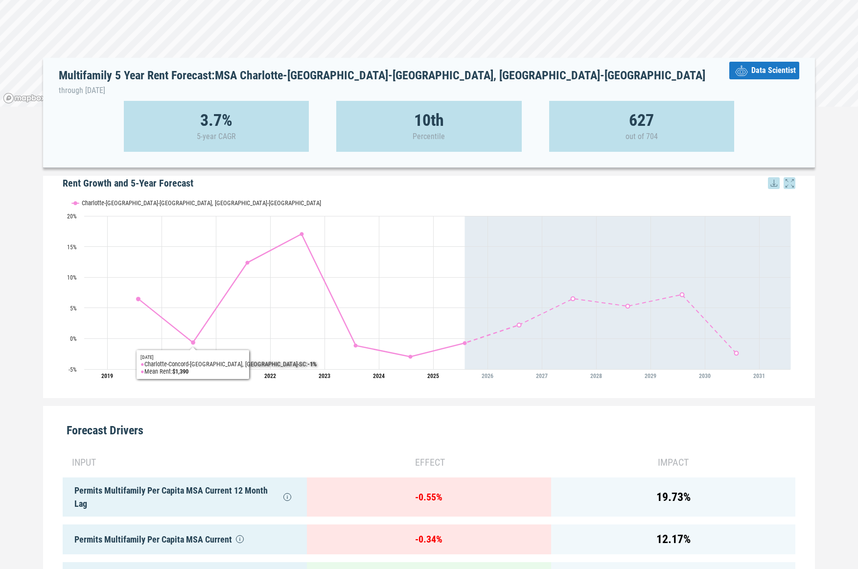
click at [426, 391] on div "Rent Growth and 5-Year Forecast Rent Growth and 5-Year Forecast Line chart with…" at bounding box center [429, 287] width 772 height 222
click at [403, 412] on div "Forecast Drivers" at bounding box center [429, 426] width 733 height 41
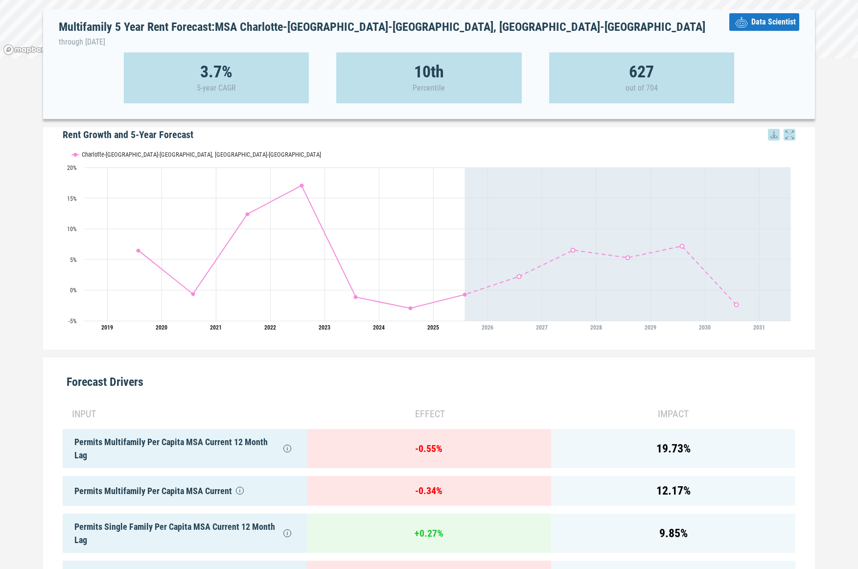
scroll to position [166, 0]
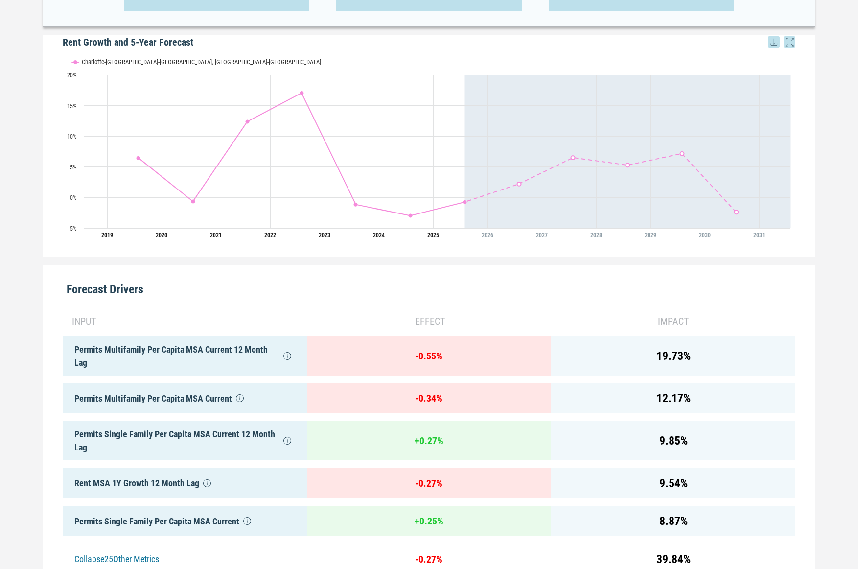
scroll to position [241, 0]
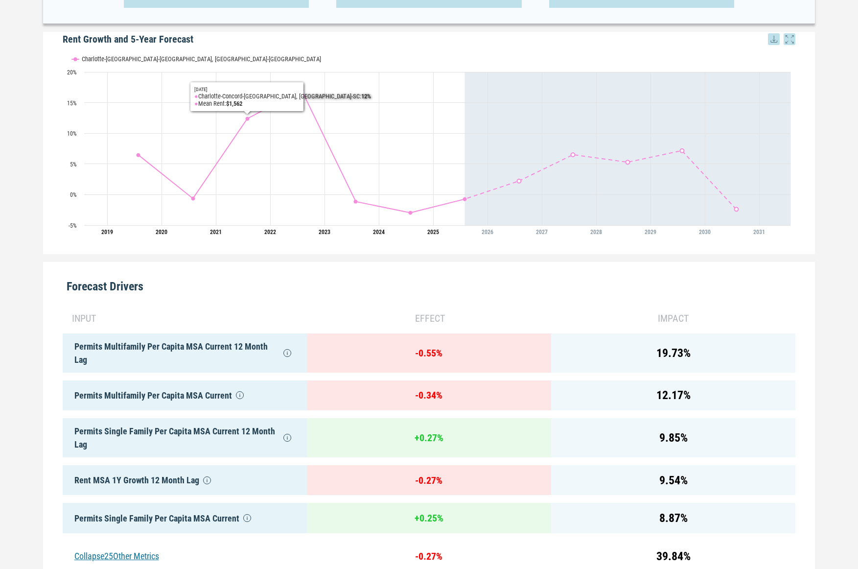
click at [291, 295] on div "Forecast Drivers" at bounding box center [429, 282] width 733 height 41
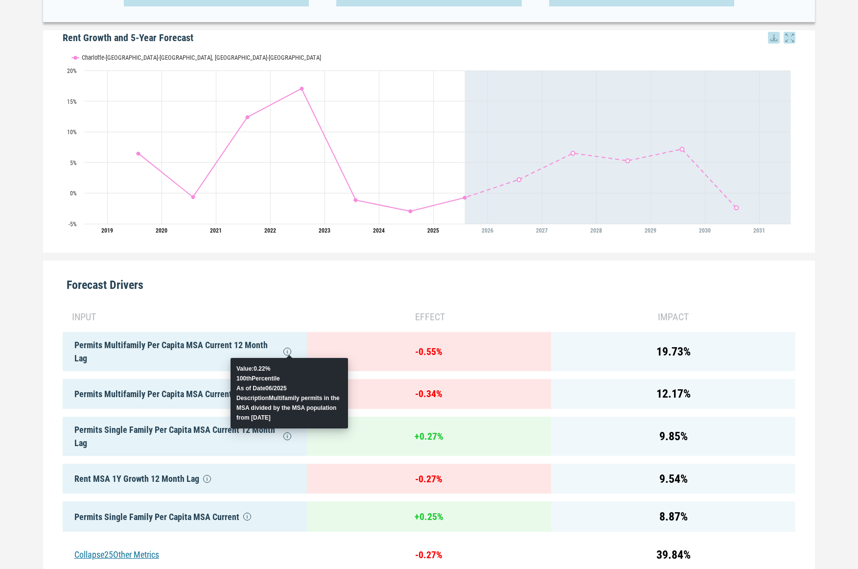
click at [291, 348] on icon at bounding box center [287, 352] width 8 height 8
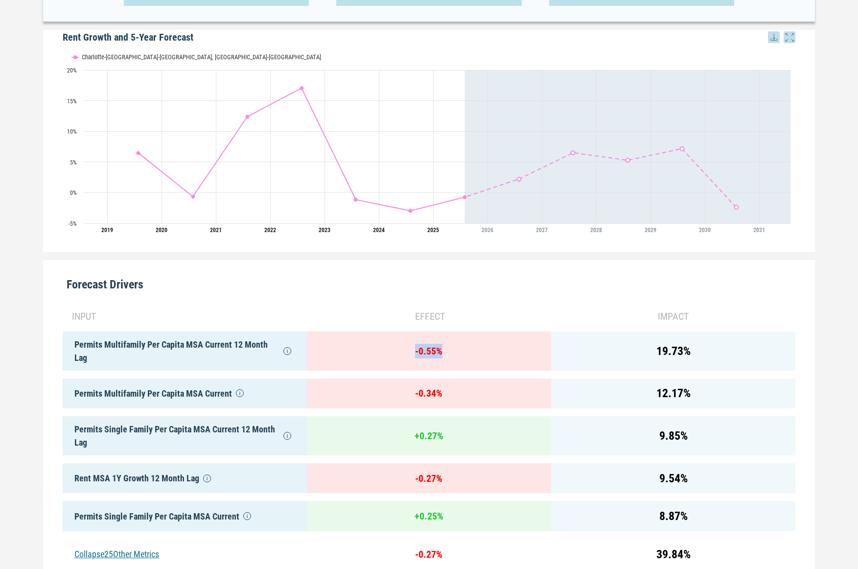
drag, startPoint x: 459, startPoint y: 351, endPoint x: 421, endPoint y: 350, distance: 37.7
click at [371, 350] on div "- 0.55 %" at bounding box center [429, 350] width 244 height 39
click at [696, 362] on div "19.73 %" at bounding box center [673, 350] width 244 height 39
drag, startPoint x: 703, startPoint y: 358, endPoint x: 490, endPoint y: 359, distance: 213.4
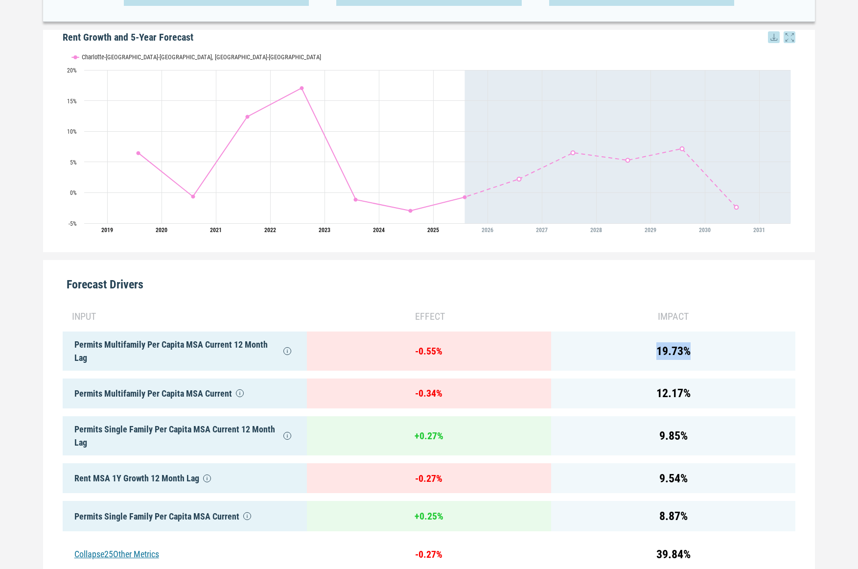
click at [644, 352] on div "19.73 %" at bounding box center [673, 350] width 244 height 39
drag, startPoint x: 687, startPoint y: 353, endPoint x: 634, endPoint y: 352, distance: 52.9
click at [634, 352] on div "19.73 %" at bounding box center [673, 350] width 244 height 39
drag, startPoint x: 442, startPoint y: 355, endPoint x: 404, endPoint y: 351, distance: 38.4
click at [404, 351] on div "- 0.55 %" at bounding box center [429, 350] width 244 height 39
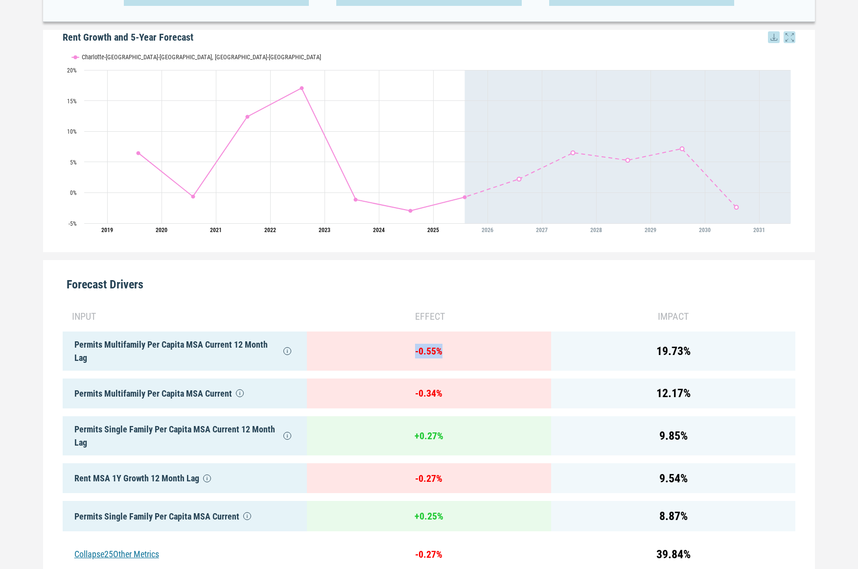
click at [485, 359] on div "- 0.55 %" at bounding box center [429, 350] width 244 height 39
click at [679, 393] on div "12.17 %" at bounding box center [673, 393] width 244 height 30
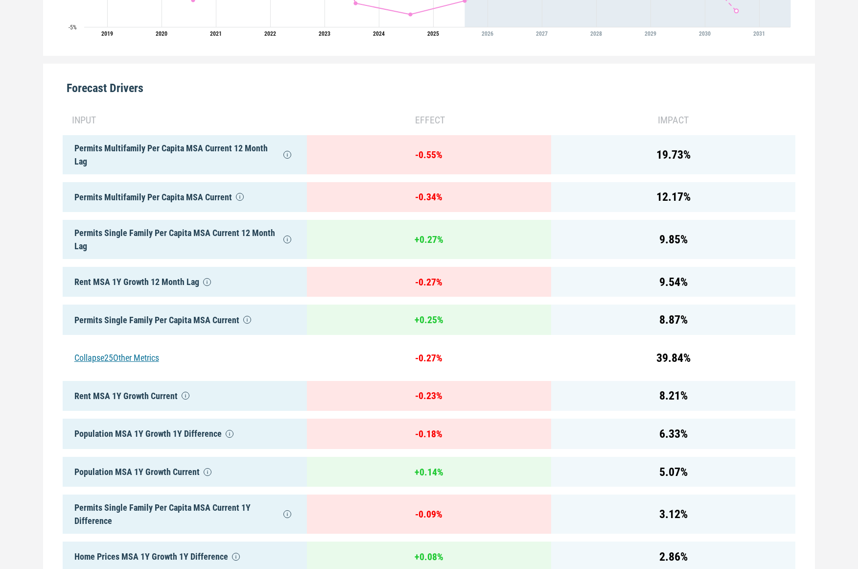
click at [121, 355] on div "Collapse 25 Other Metrics" at bounding box center [185, 358] width 244 height 30
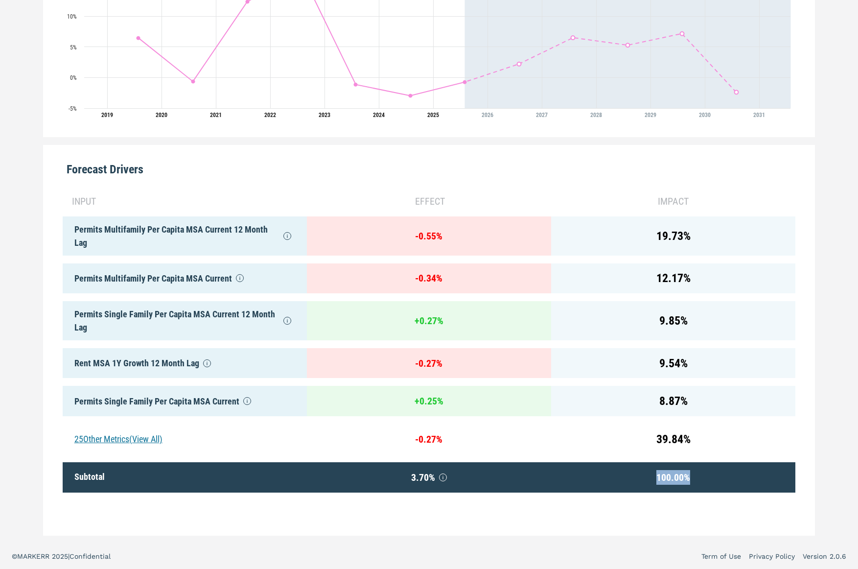
drag, startPoint x: 690, startPoint y: 474, endPoint x: 647, endPoint y: 475, distance: 43.6
click at [647, 475] on div "100.00 %" at bounding box center [673, 477] width 244 height 30
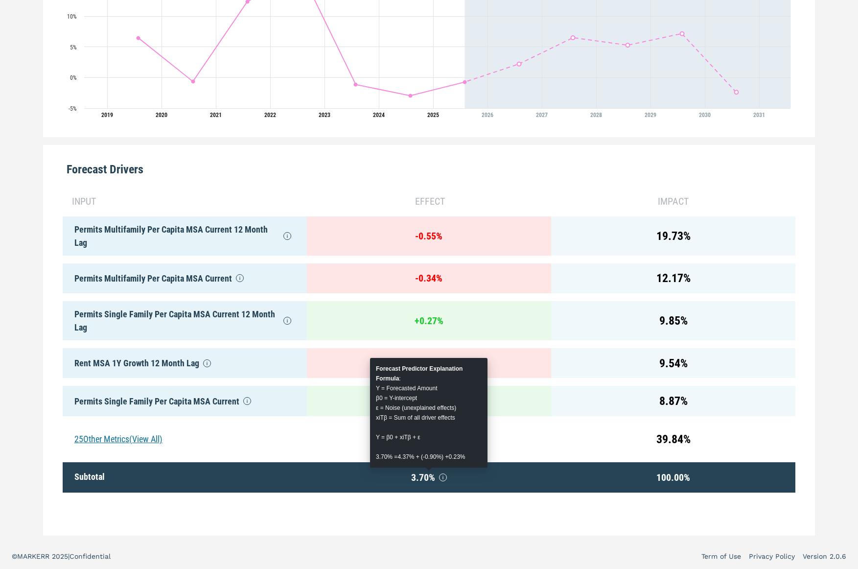
click at [530, 480] on span "3.70 %" at bounding box center [429, 477] width 229 height 15
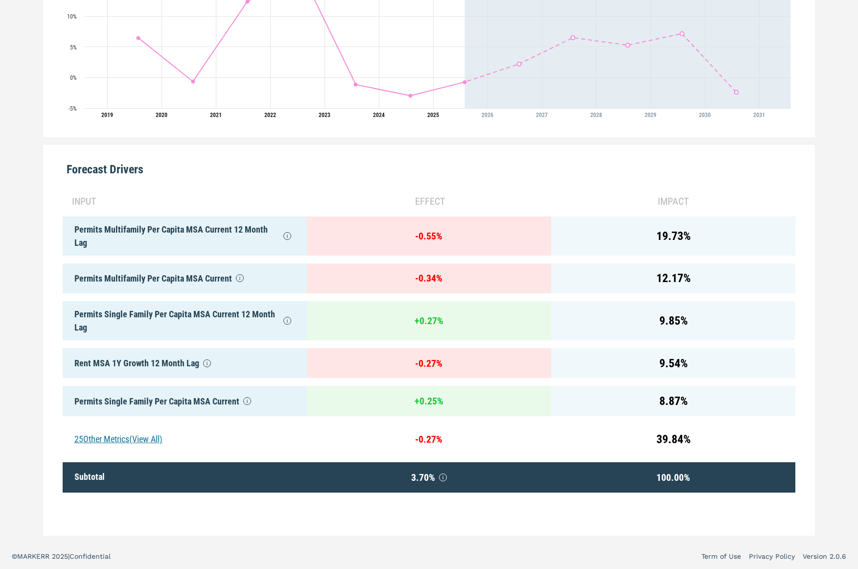
click at [453, 528] on div "Forecast Drivers input effect impact Permits Multifamily Per Capita MSA Current…" at bounding box center [429, 340] width 772 height 391
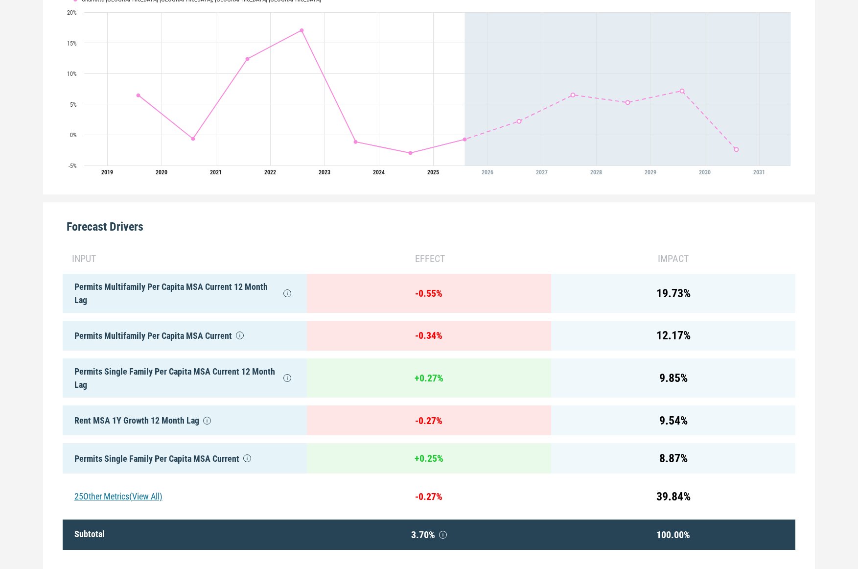
scroll to position [299, 0]
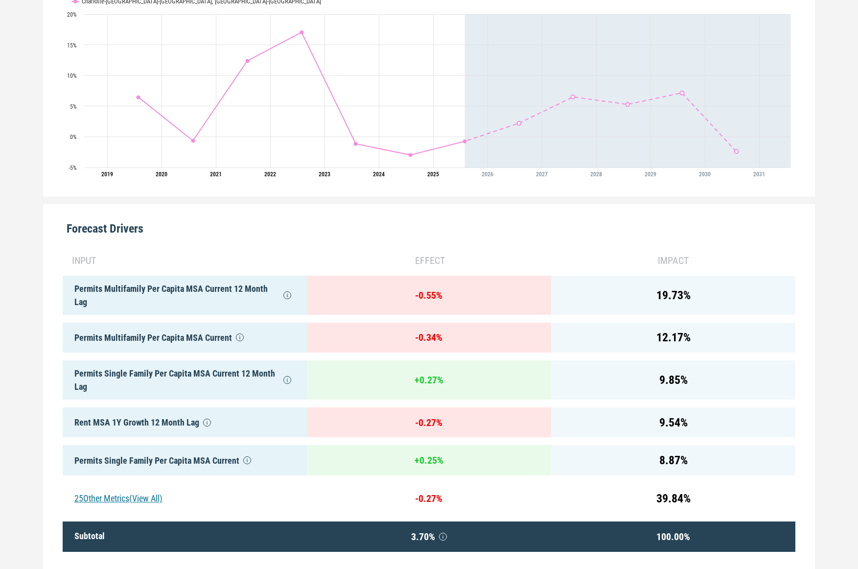
click at [197, 305] on div "Permits Multifamily Per Capita MSA Current 12 Month Lag" at bounding box center [185, 295] width 244 height 39
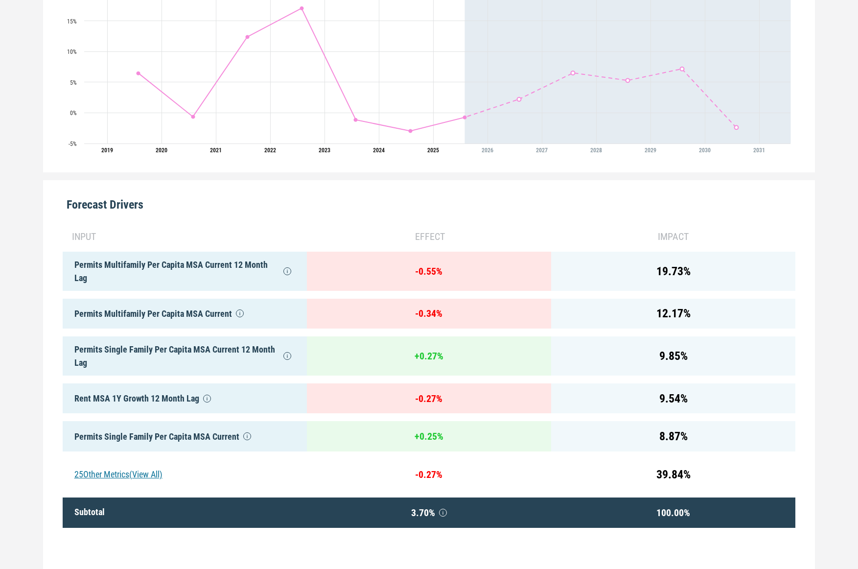
scroll to position [323, 0]
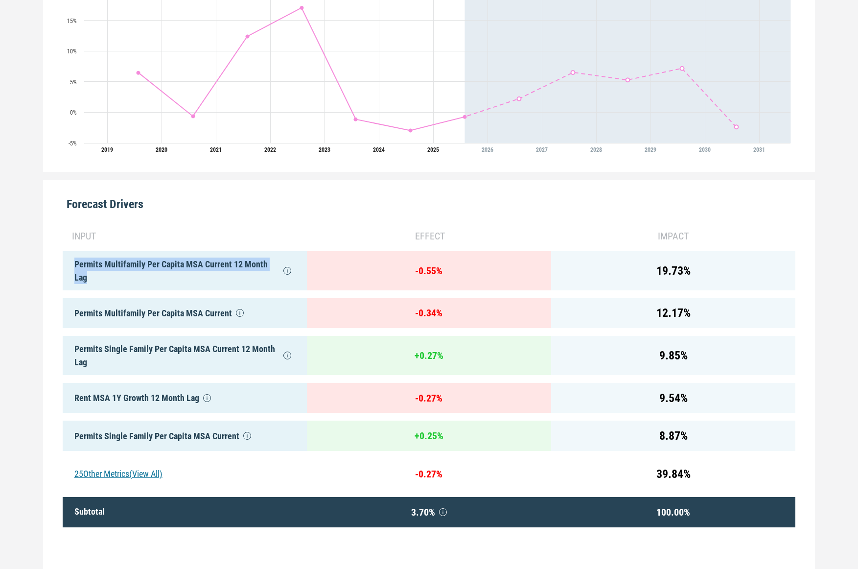
drag, startPoint x: 75, startPoint y: 263, endPoint x: 99, endPoint y: 276, distance: 27.2
click at [99, 276] on div "Permits Multifamily Per Capita MSA Current 12 Month Lag" at bounding box center [185, 270] width 244 height 39
click at [201, 316] on div "Permits Multifamily Per Capita MSA Current" at bounding box center [185, 313] width 244 height 30
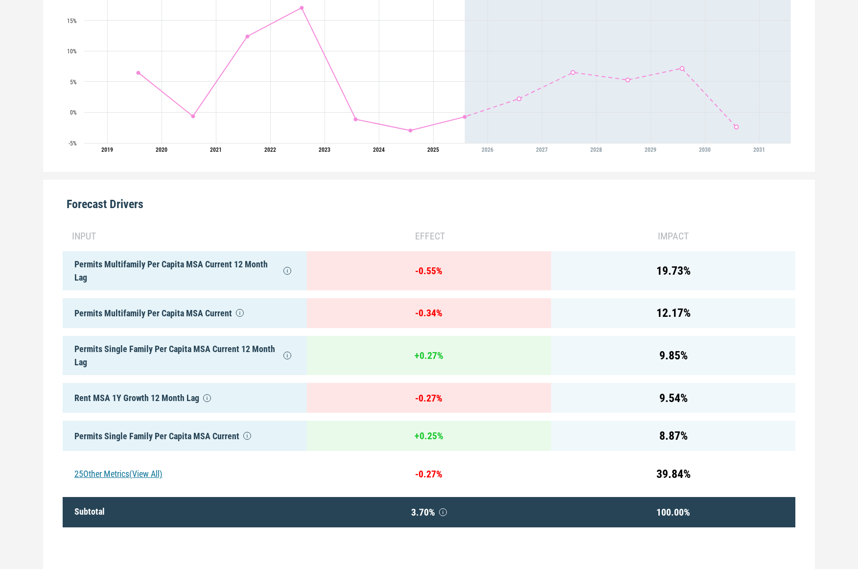
click at [116, 477] on div "25 Other Metrics (View All)" at bounding box center [185, 474] width 244 height 30
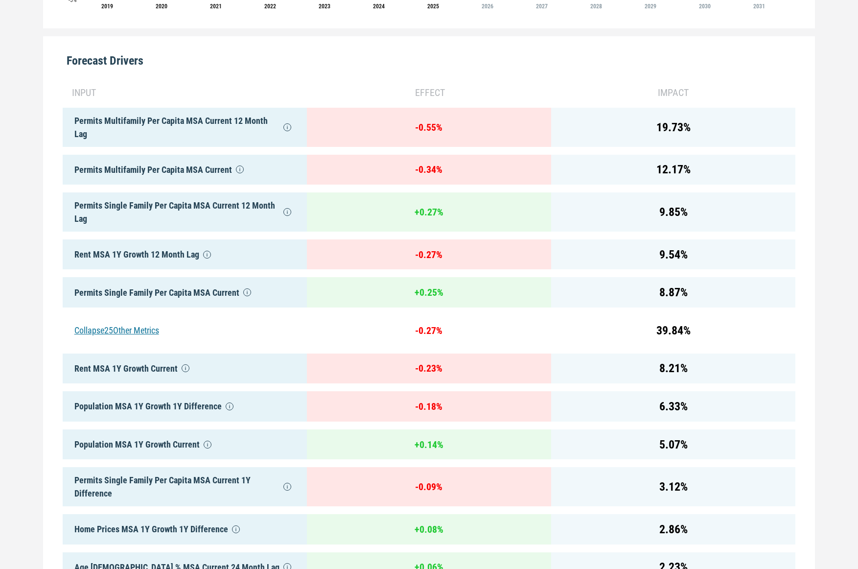
scroll to position [463, 0]
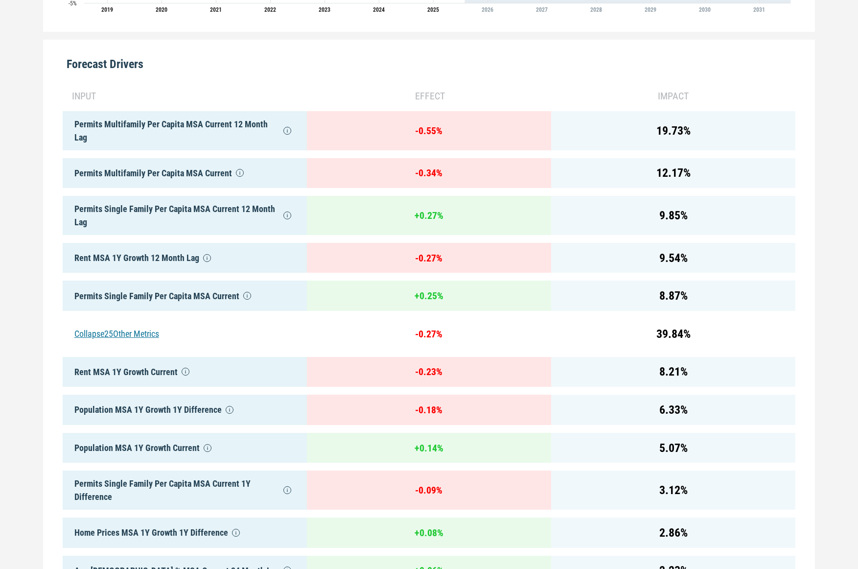
click at [119, 331] on div "Collapse 25 Other Metrics" at bounding box center [185, 334] width 244 height 30
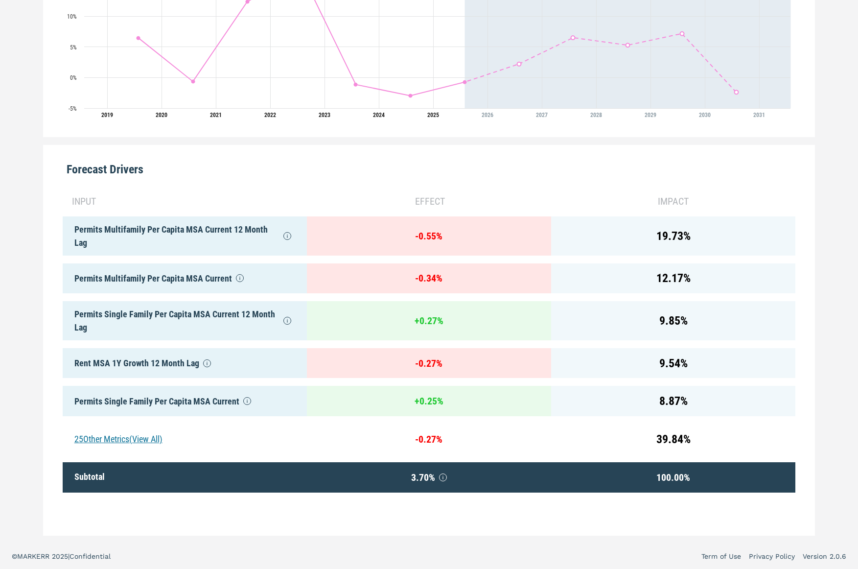
scroll to position [358, 0]
click at [198, 405] on div "Permits Single Family Per Capita MSA Current" at bounding box center [185, 401] width 244 height 30
click at [134, 444] on div "25 Other Metrics (View All)" at bounding box center [185, 439] width 244 height 30
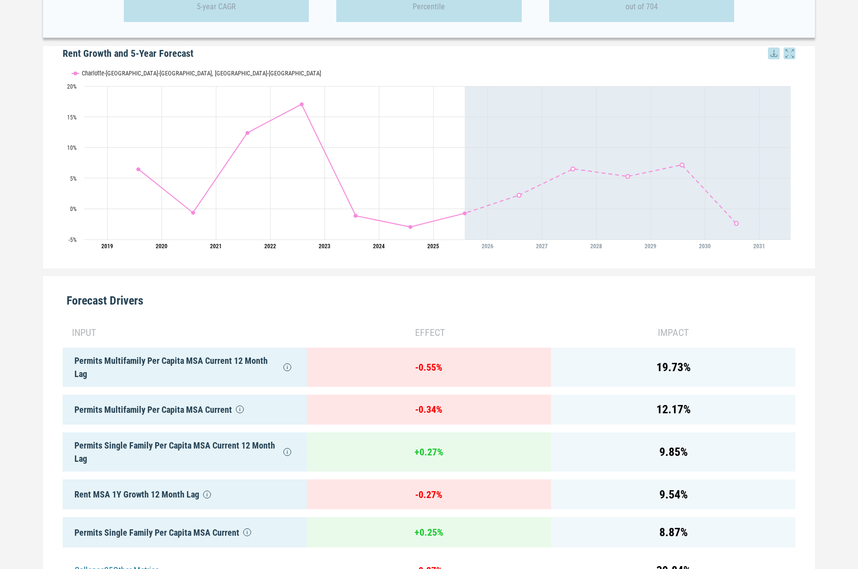
scroll to position [215, 0]
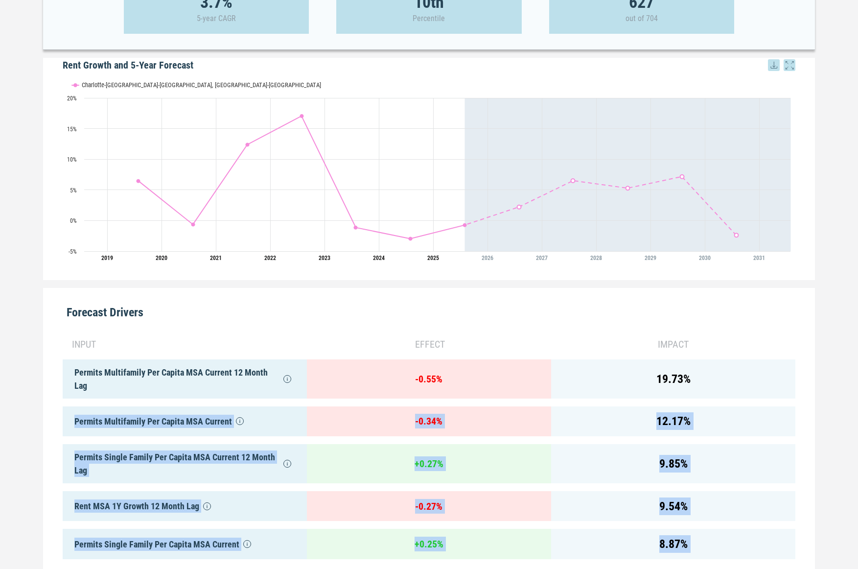
drag, startPoint x: 271, startPoint y: 414, endPoint x: 215, endPoint y: 410, distance: 55.9
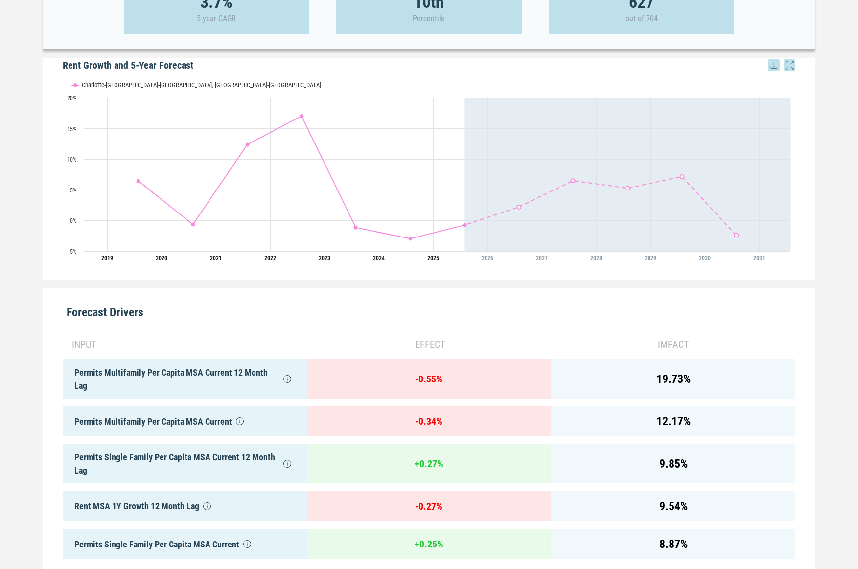
drag, startPoint x: 291, startPoint y: 356, endPoint x: 286, endPoint y: 359, distance: 5.3
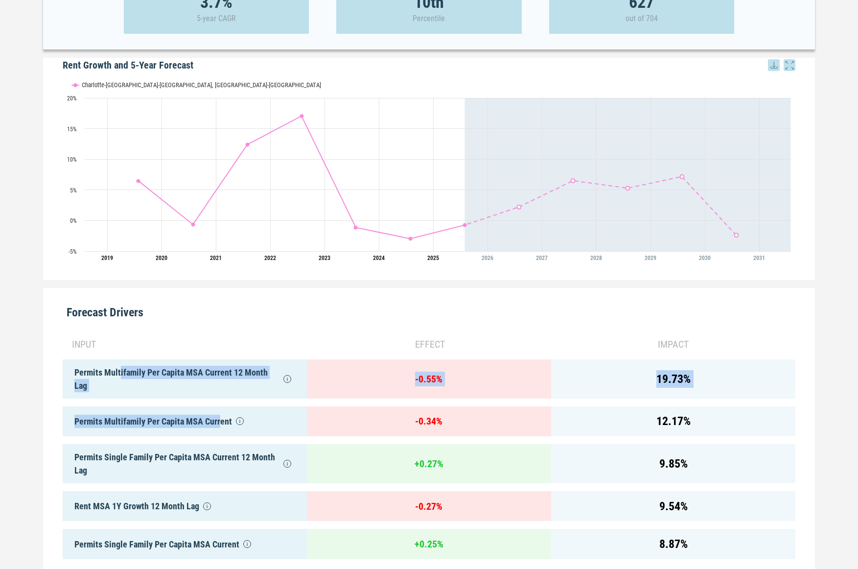
drag, startPoint x: 220, startPoint y: 423, endPoint x: 120, endPoint y: 369, distance: 114.3
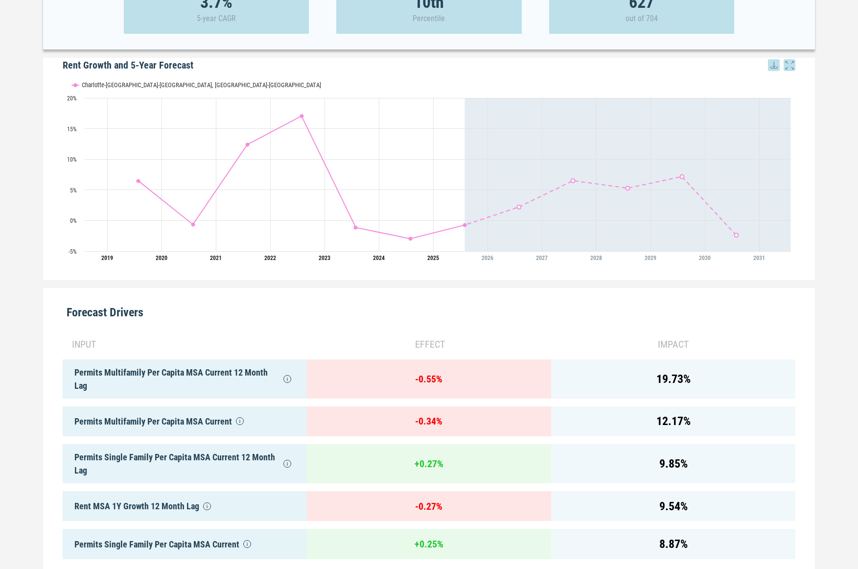
drag, startPoint x: 90, startPoint y: 382, endPoint x: 73, endPoint y: 371, distance: 19.7
click at [90, 381] on div "Permits Multifamily Per Capita MSA Current 12 Month Lag" at bounding box center [185, 378] width 244 height 39
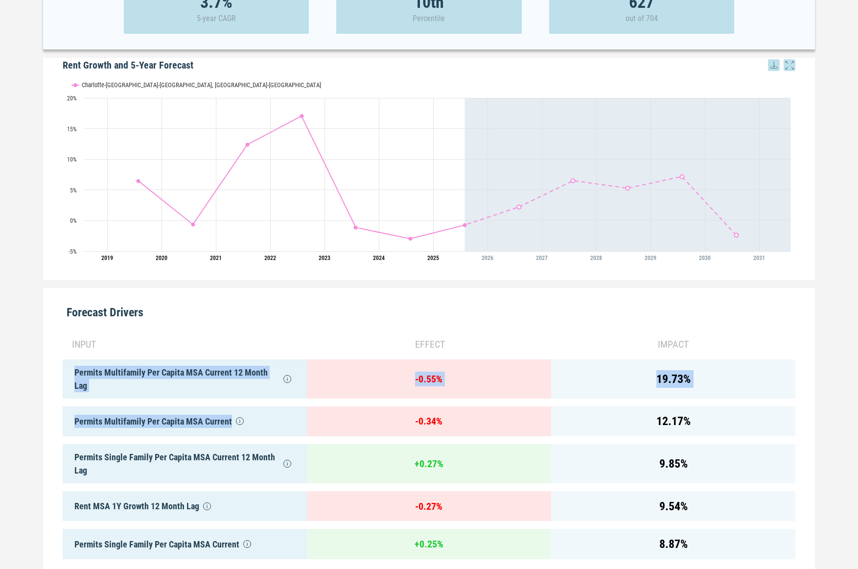
drag, startPoint x: 95, startPoint y: 376, endPoint x: 234, endPoint y: 420, distance: 146.0
click at [285, 418] on div "Permits Multifamily Per Capita MSA Current" at bounding box center [185, 421] width 244 height 30
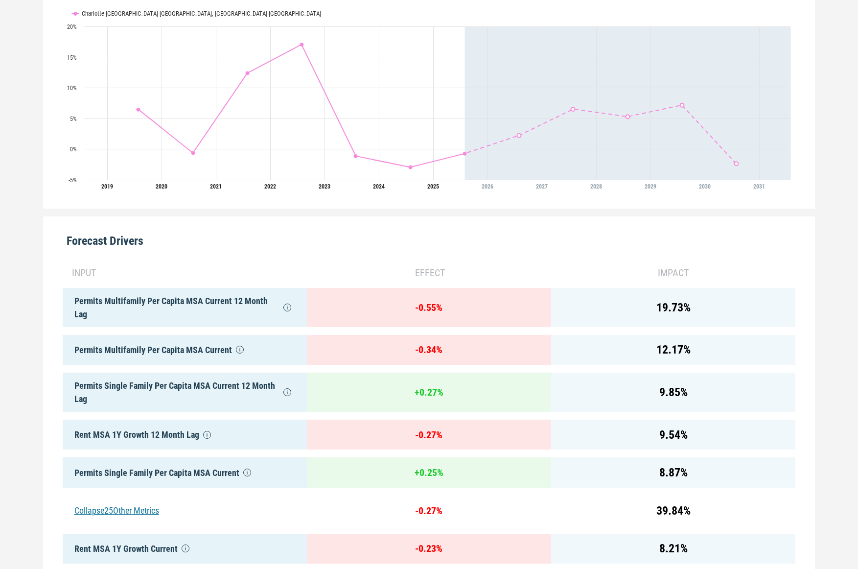
scroll to position [287, 0]
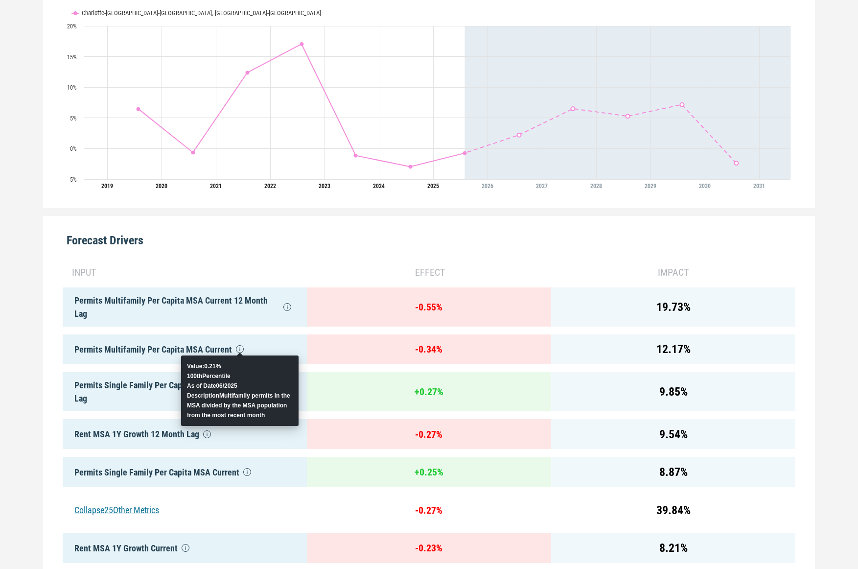
drag, startPoint x: 241, startPoint y: 377, endPoint x: 187, endPoint y: 377, distance: 54.3
click at [187, 377] on div "Value: 0.21 % 100th Percentile As of Date 06/2025 Description Multifamily permi…" at bounding box center [240, 390] width 106 height 59
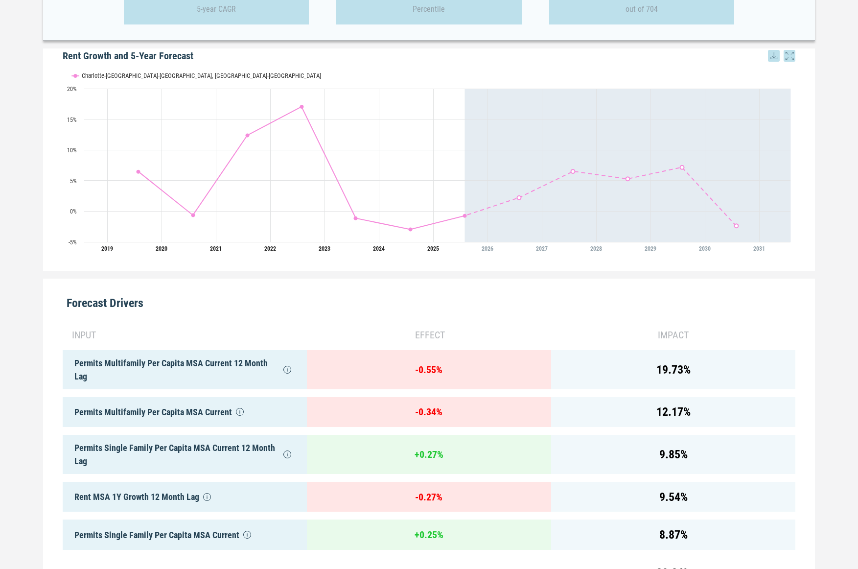
scroll to position [227, 0]
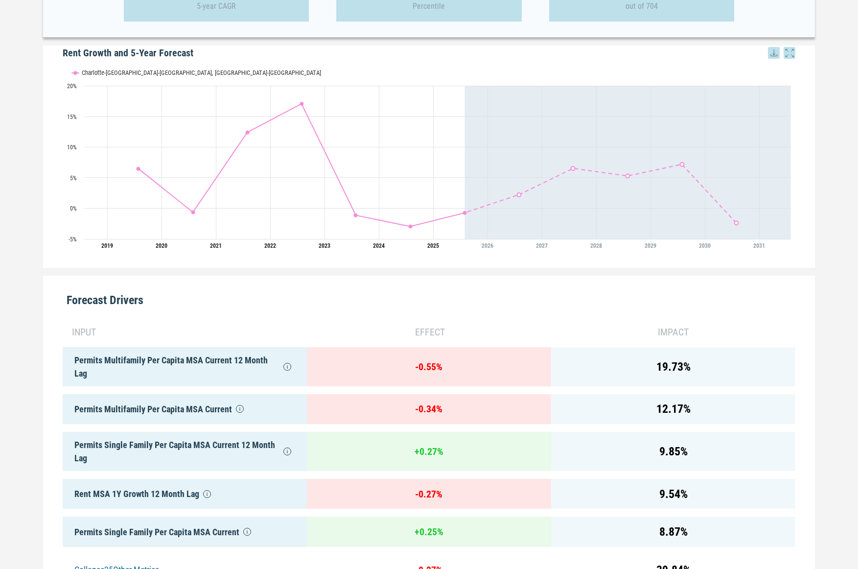
click at [751, 414] on div "12.17 %" at bounding box center [673, 409] width 244 height 30
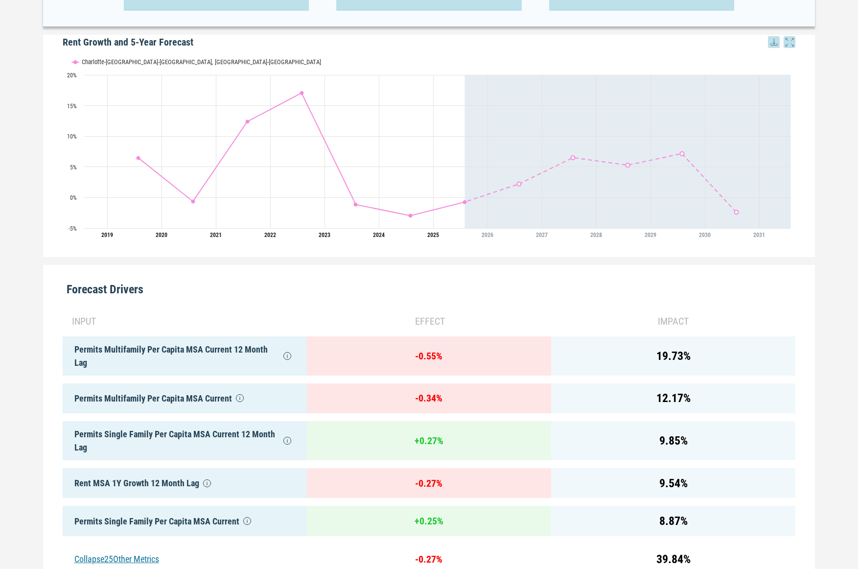
scroll to position [242, 0]
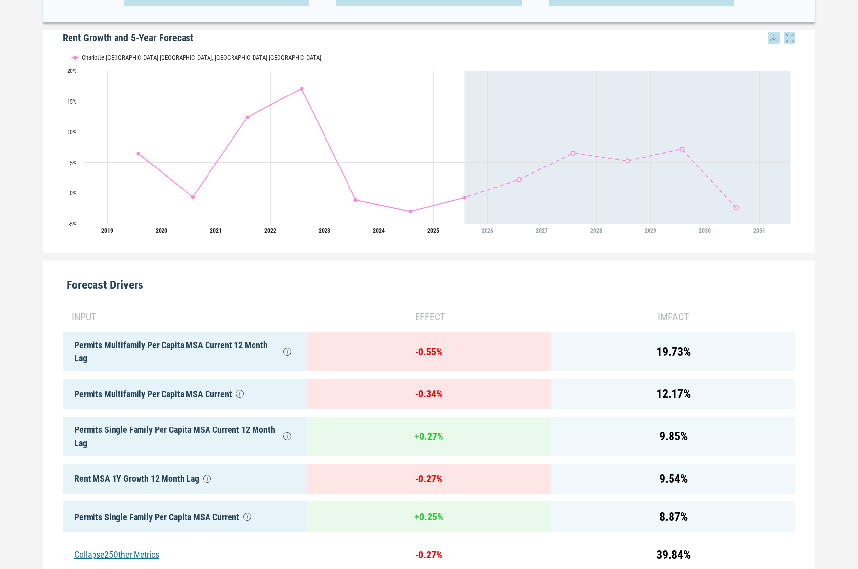
click at [90, 346] on div "Permits Multifamily Per Capita MSA Current 12 Month Lag" at bounding box center [185, 351] width 244 height 39
click at [135, 359] on div "Permits Multifamily Per Capita MSA Current 12 Month Lag" at bounding box center [185, 351] width 244 height 39
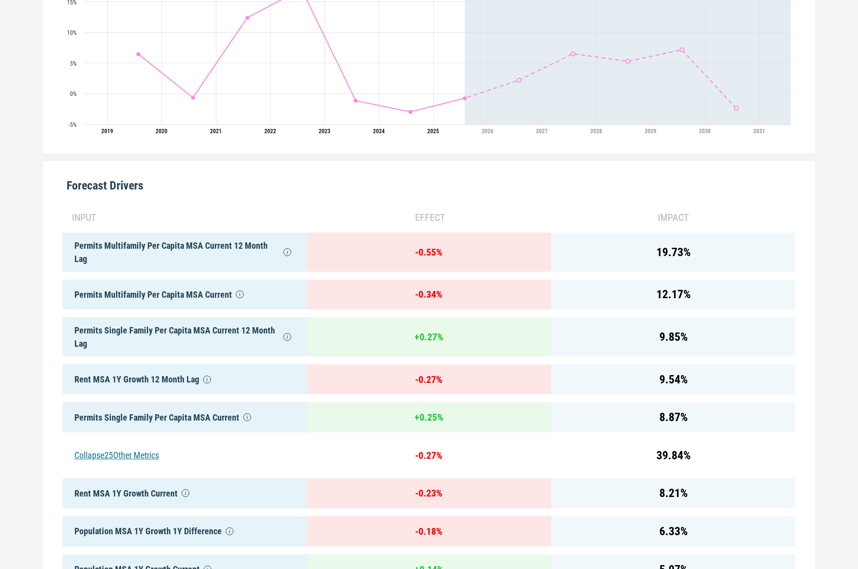
scroll to position [342, 0]
drag, startPoint x: 165, startPoint y: 256, endPoint x: 93, endPoint y: 246, distance: 72.2
click at [149, 253] on div "Permits Multifamily Per Capita MSA Current 12 Month Lag" at bounding box center [185, 251] width 244 height 39
drag, startPoint x: 176, startPoint y: 244, endPoint x: 674, endPoint y: 254, distance: 497.9
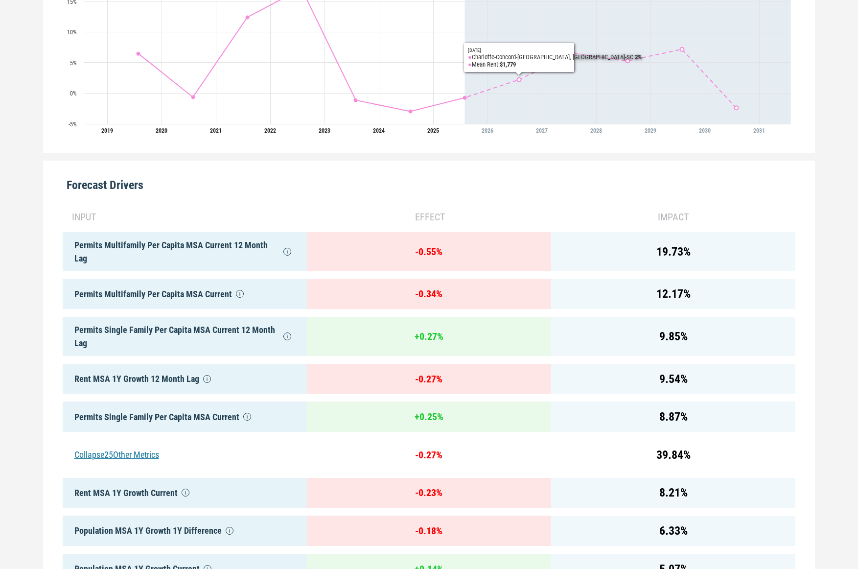
click at [205, 212] on div "input" at bounding box center [188, 216] width 236 height 15
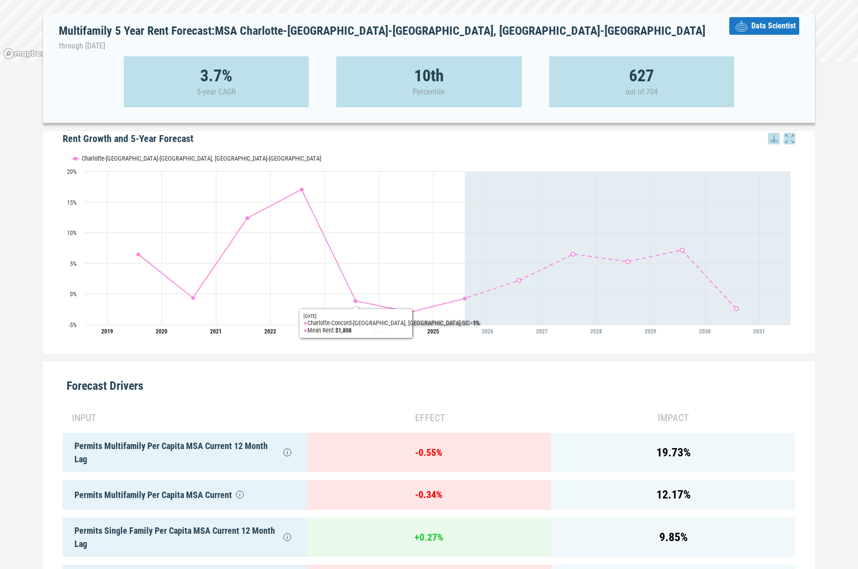
scroll to position [145, 0]
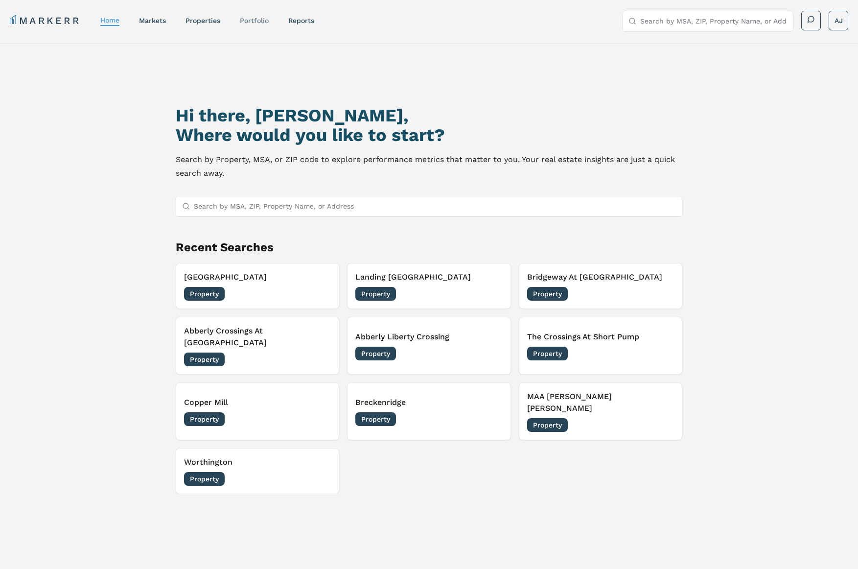
click at [263, 21] on link "Portfolio" at bounding box center [254, 21] width 29 height 8
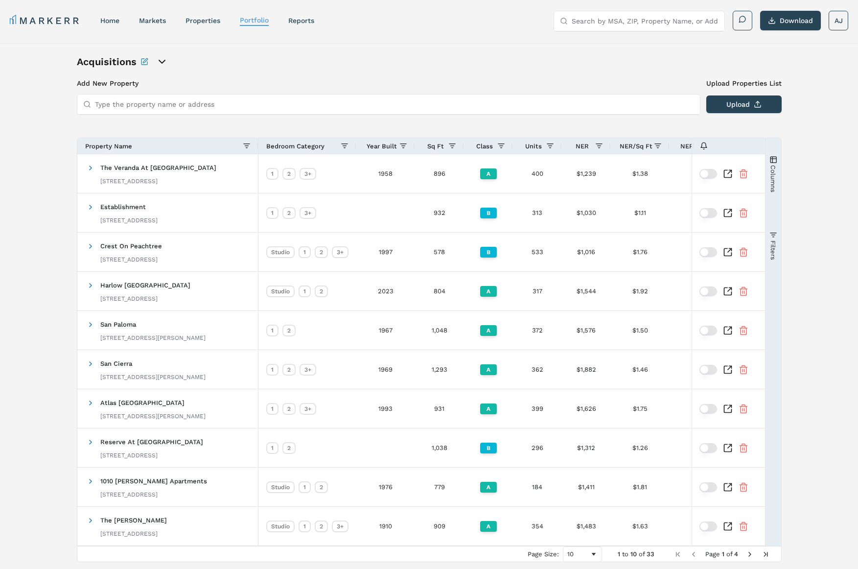
click at [377, 144] on span "Year Built" at bounding box center [382, 145] width 30 height 7
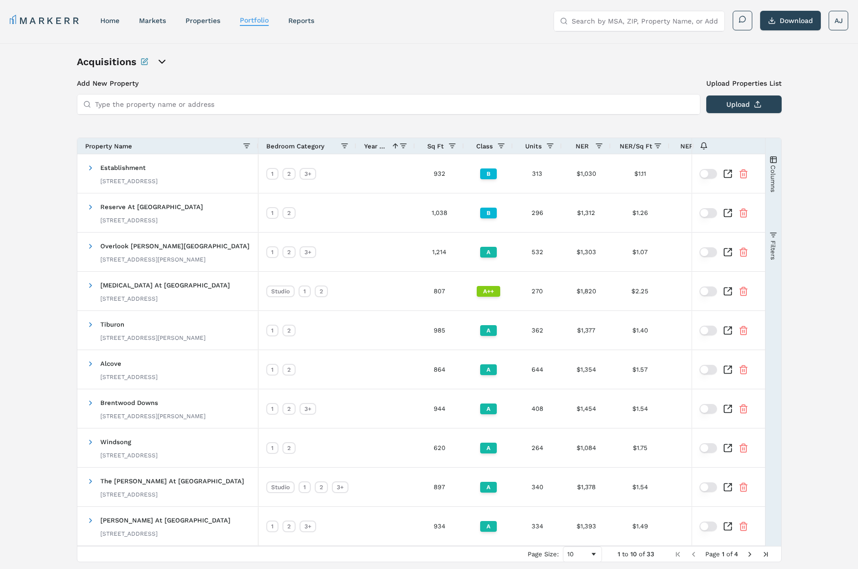
click at [377, 144] on span "Year Built" at bounding box center [375, 145] width 23 height 7
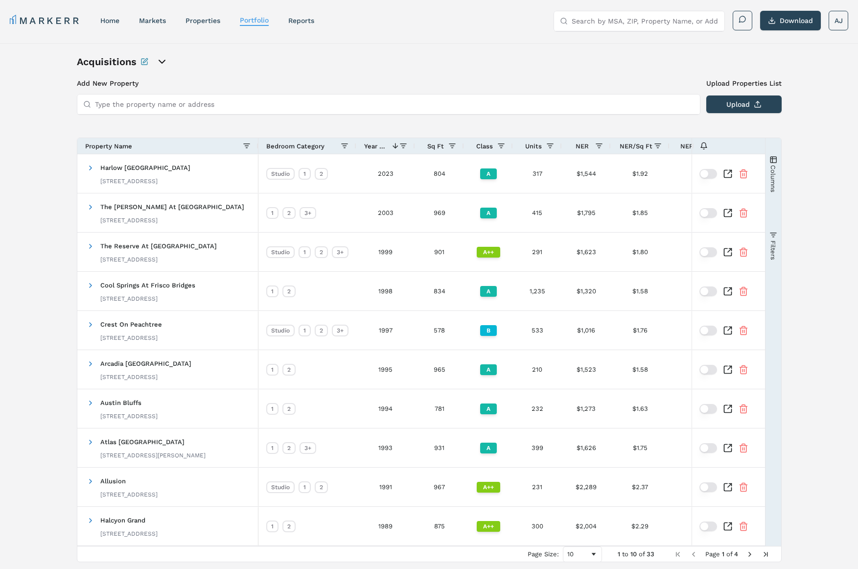
click at [379, 146] on span "Year Built" at bounding box center [375, 145] width 23 height 7
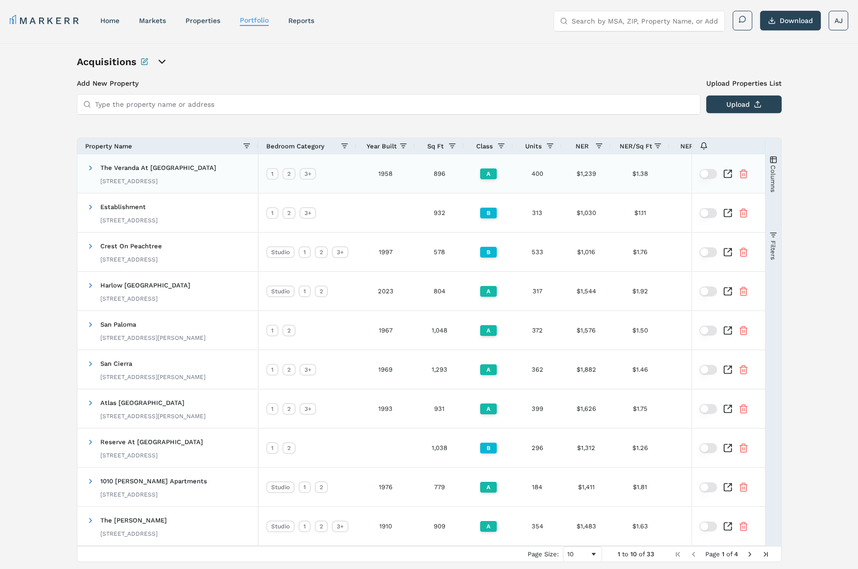
scroll to position [21, 0]
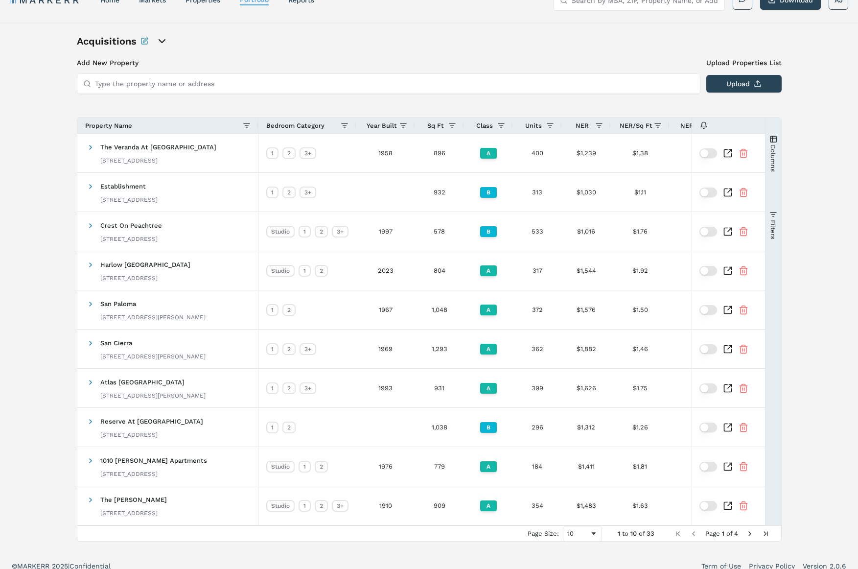
click at [381, 126] on span "Year Built" at bounding box center [382, 125] width 30 height 7
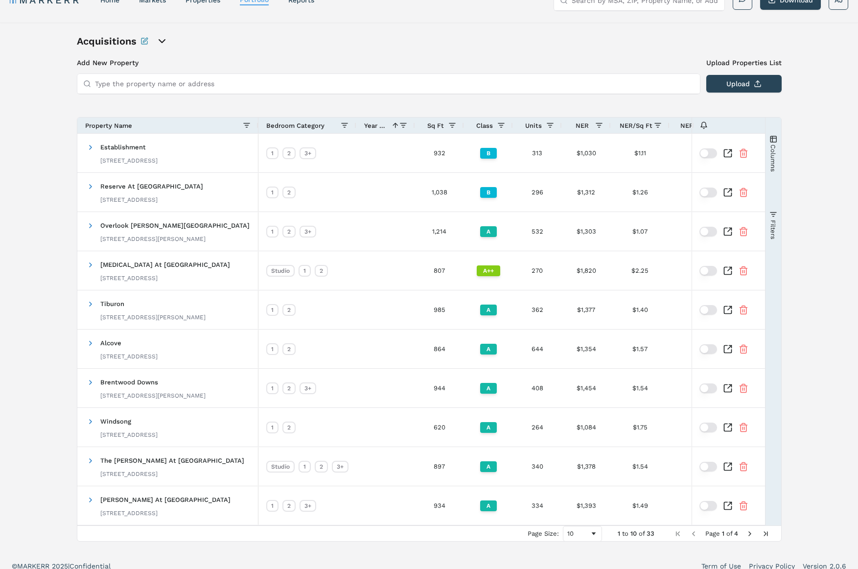
drag, startPoint x: 161, startPoint y: 43, endPoint x: 163, endPoint y: 47, distance: 5.5
click at [161, 43] on icon "open portfolio options" at bounding box center [162, 41] width 12 height 12
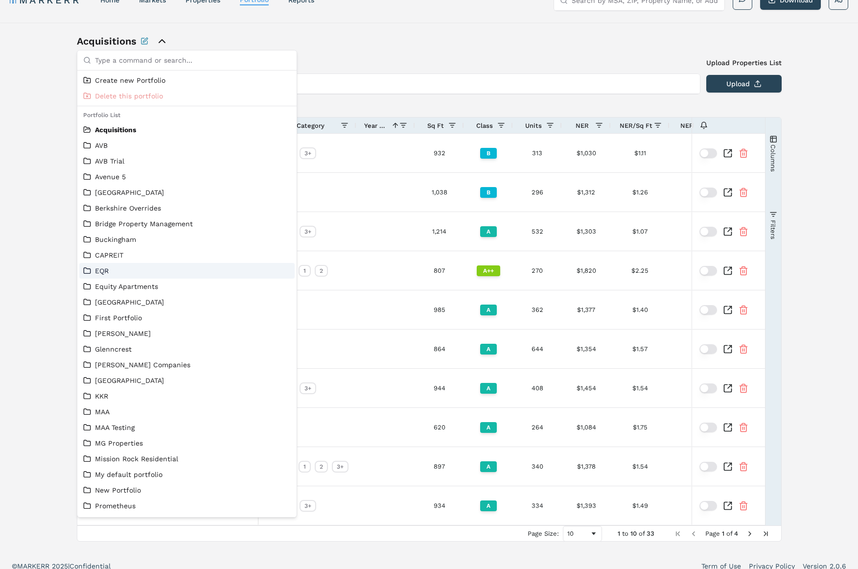
click at [121, 266] on link "EQR" at bounding box center [187, 271] width 208 height 10
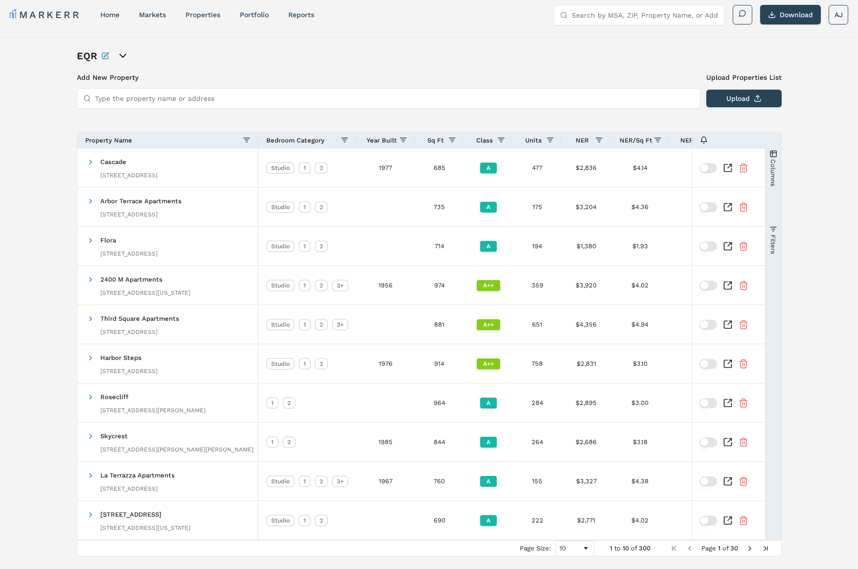
scroll to position [21, 0]
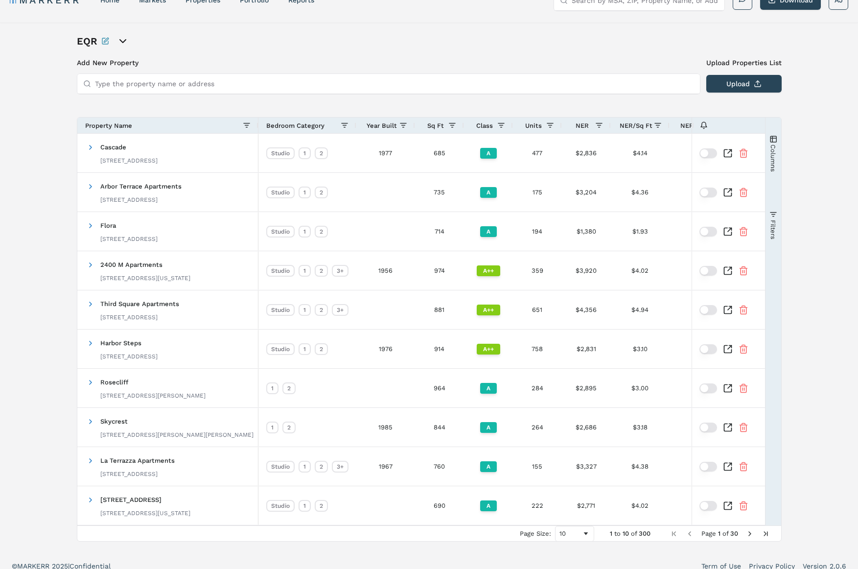
click at [385, 123] on span "Year Built" at bounding box center [382, 125] width 30 height 7
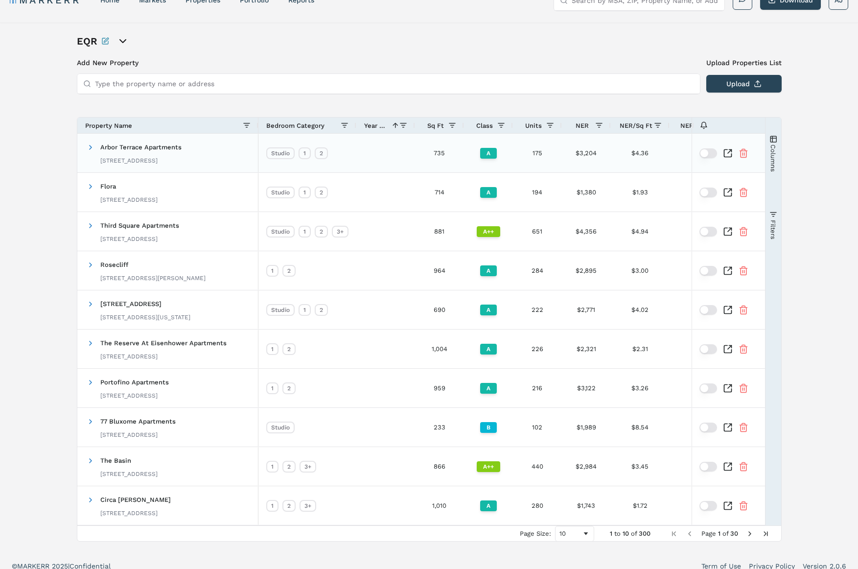
scroll to position [30, 0]
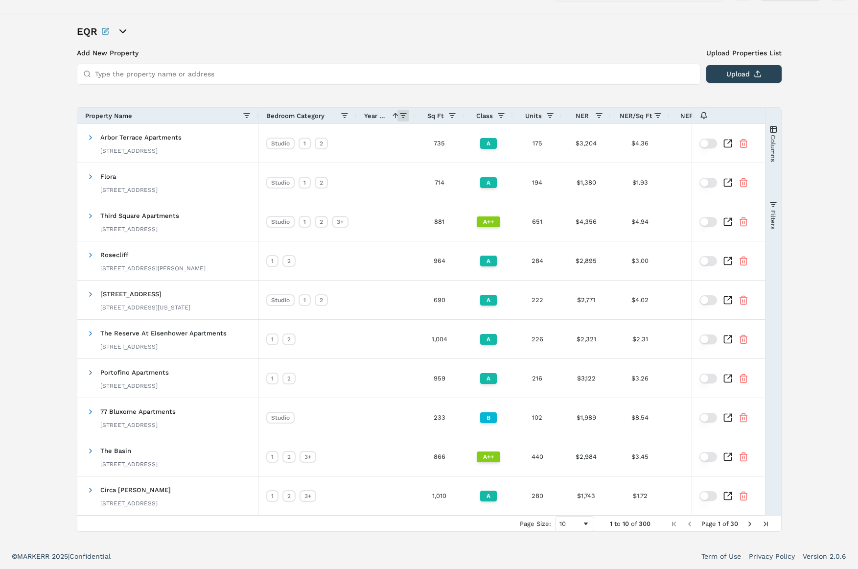
click at [403, 116] on span at bounding box center [403, 116] width 8 height 8
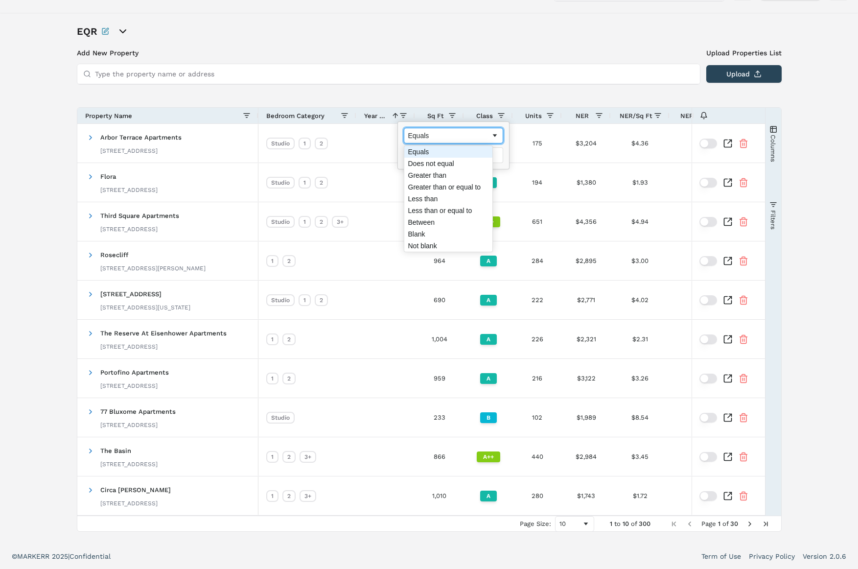
click at [428, 134] on div "Equals" at bounding box center [449, 136] width 83 height 8
